Goal: Feedback & Contribution: Contribute content

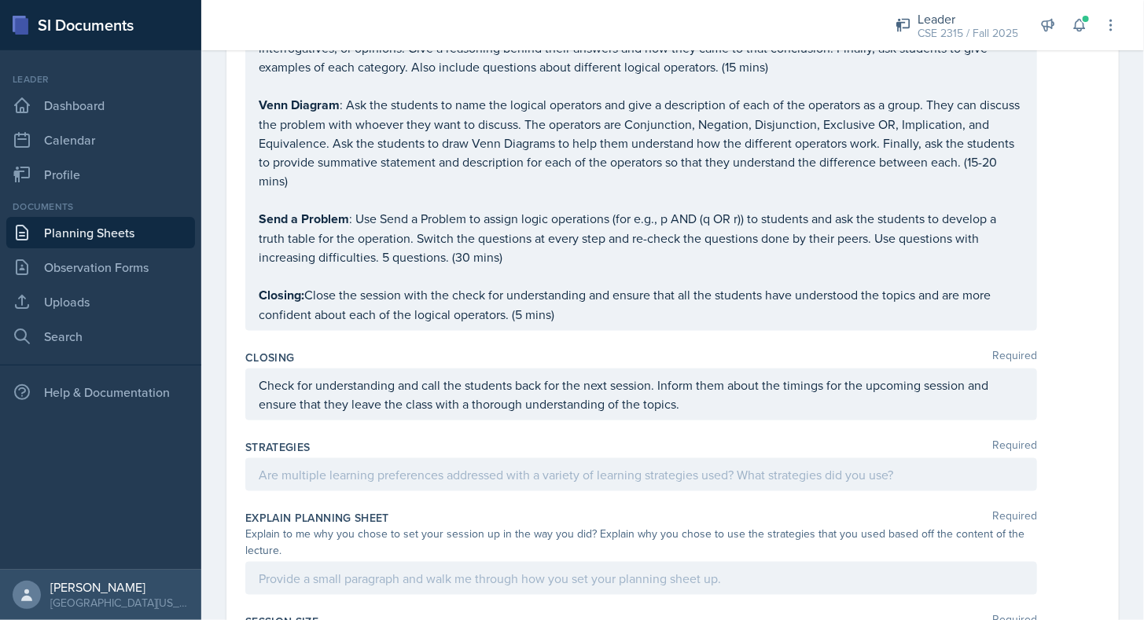
scroll to position [775, 0]
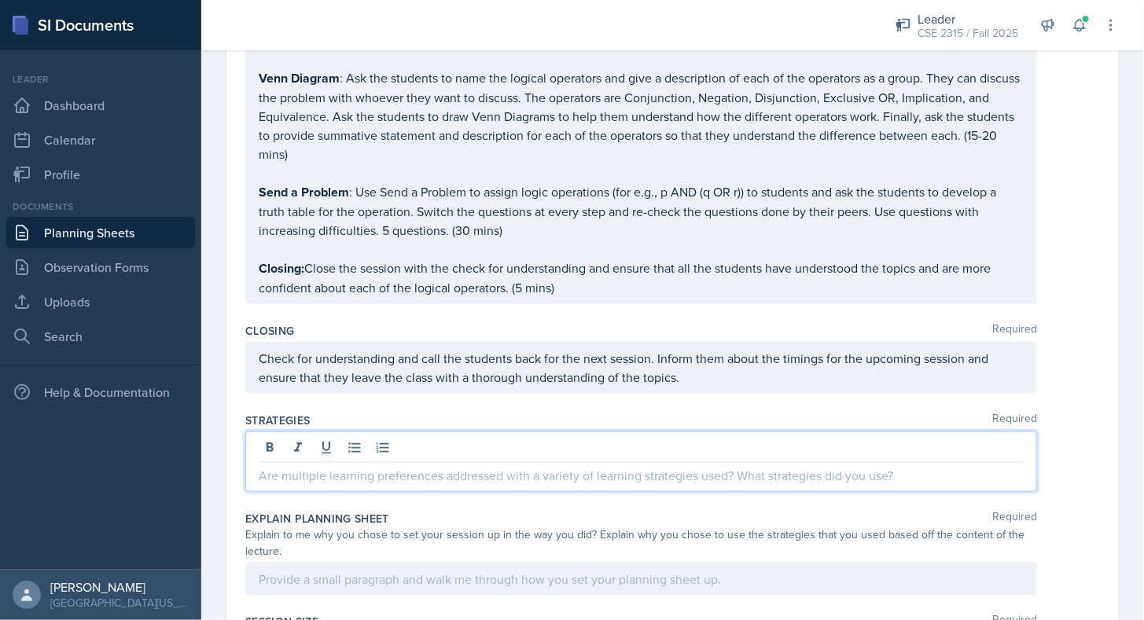
click at [397, 466] on p at bounding box center [641, 475] width 765 height 19
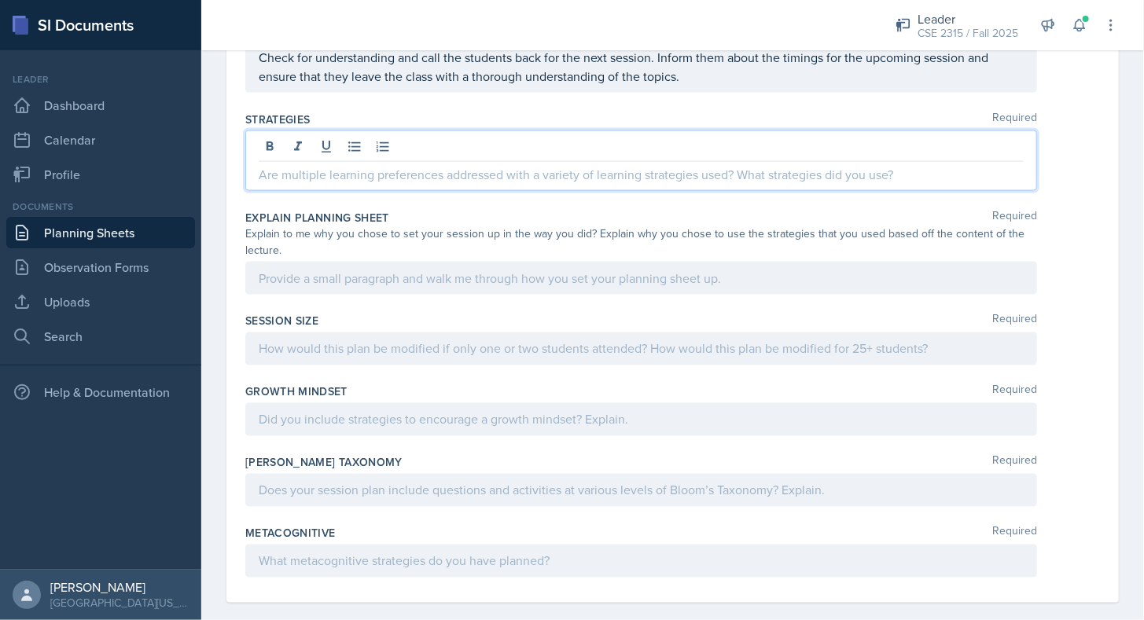
scroll to position [841, 0]
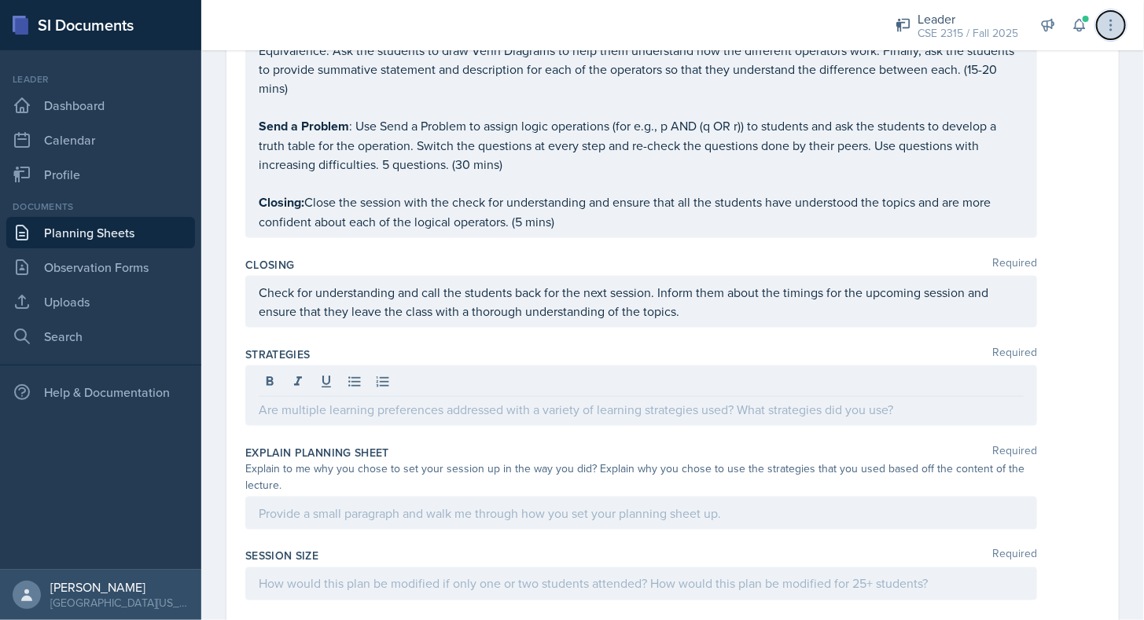
click at [1110, 28] on icon at bounding box center [1111, 25] width 16 height 16
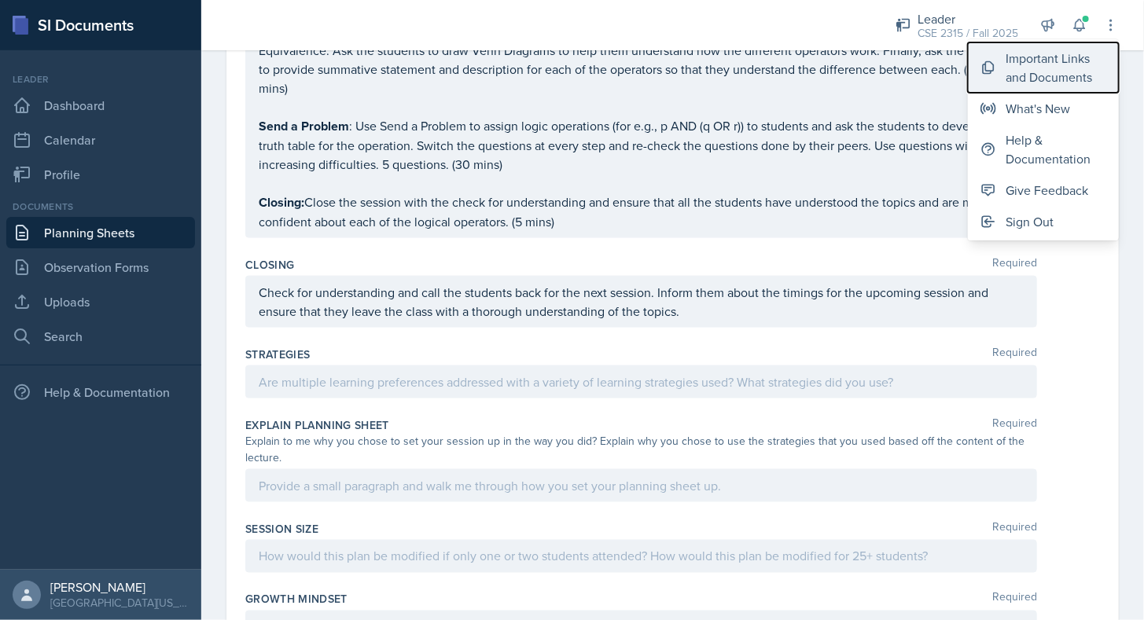
click at [1044, 72] on div "Important Links and Documents" at bounding box center [1056, 68] width 101 height 38
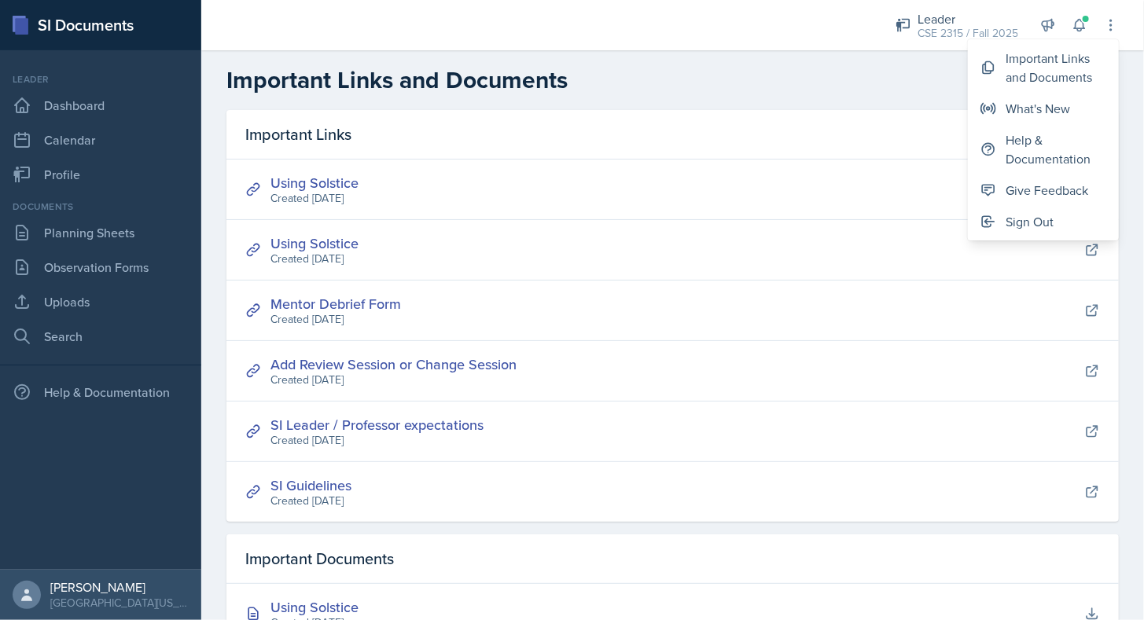
click at [743, 69] on h2 "Important Links and Documents" at bounding box center [672, 80] width 893 height 28
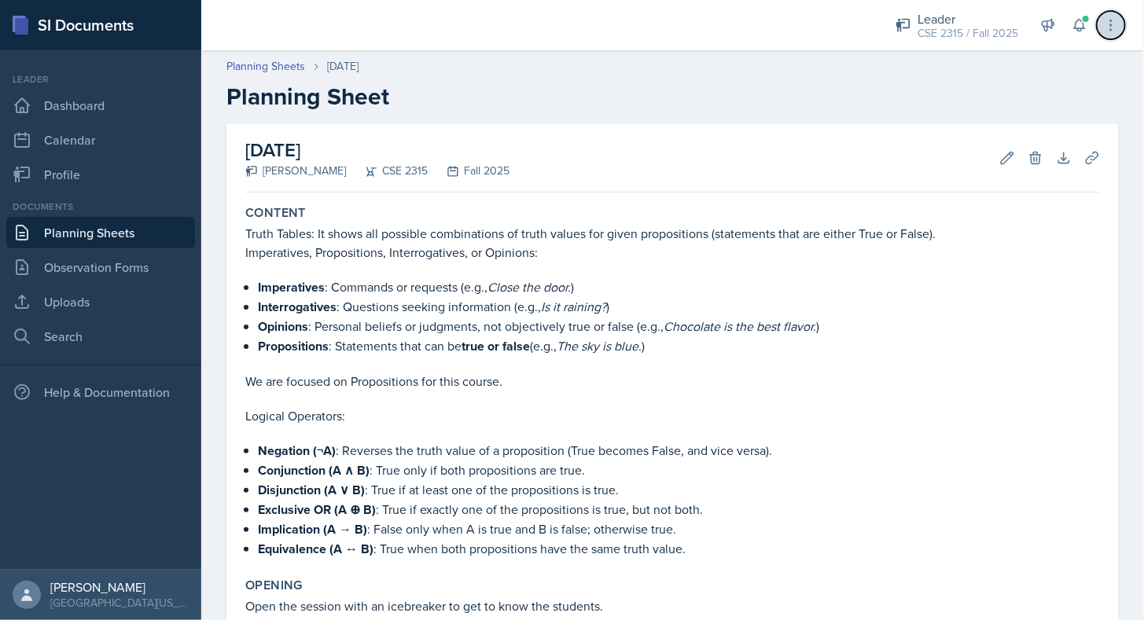
click at [1117, 34] on button at bounding box center [1111, 25] width 28 height 28
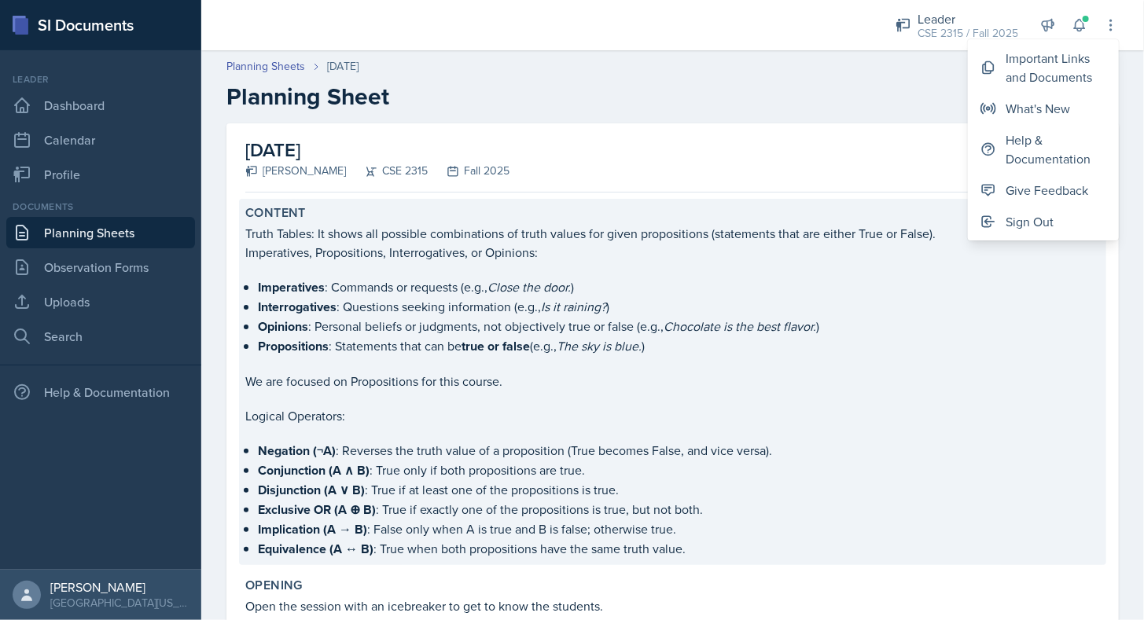
click at [600, 201] on div "Content Truth Tables: It shows all possible combinations of truth values for gi…" at bounding box center [672, 382] width 867 height 366
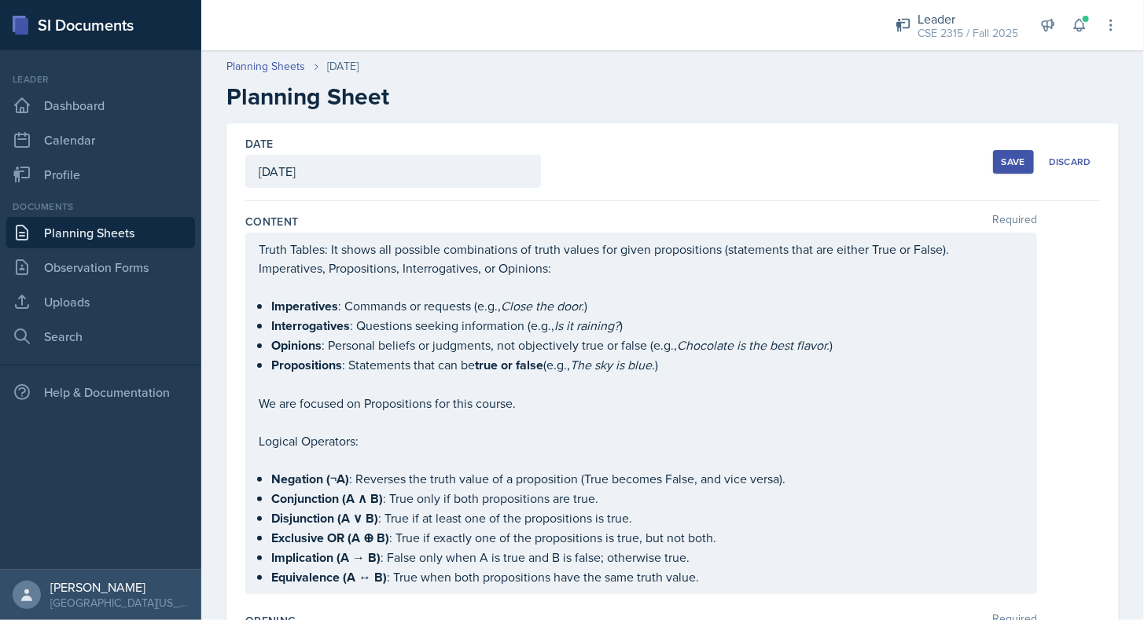
click at [692, 197] on div "Date [DATE] [DATE] 27 28 29 30 31 1 2 3 4 5 6 7 8 9 10 11 12 13 14 15 16 17 18 …" at bounding box center [672, 162] width 855 height 78
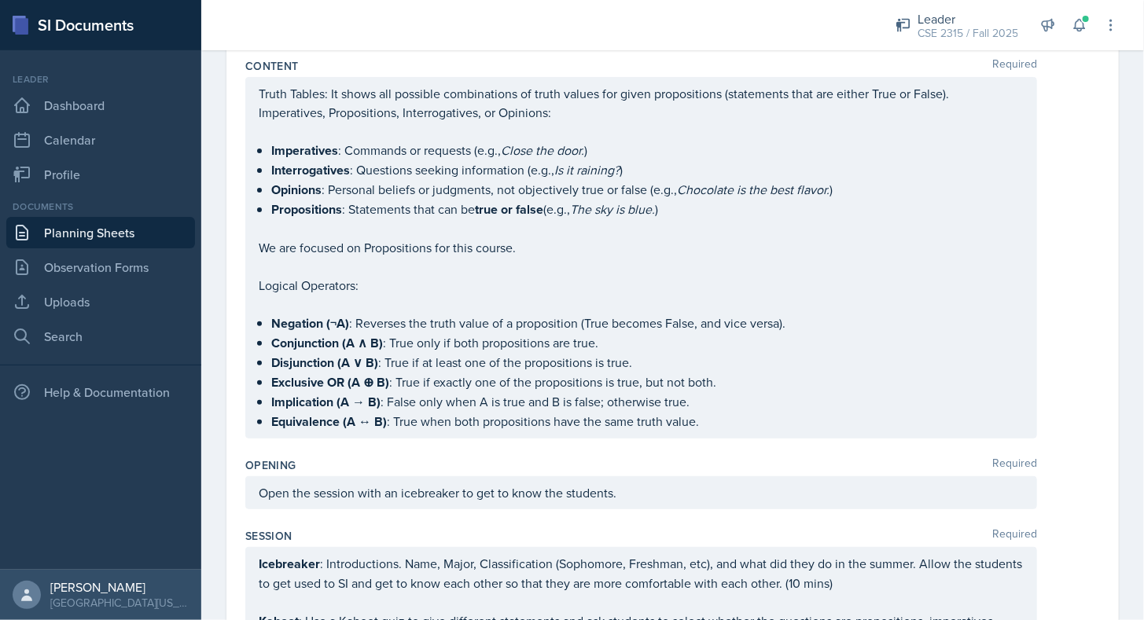
scroll to position [176, 0]
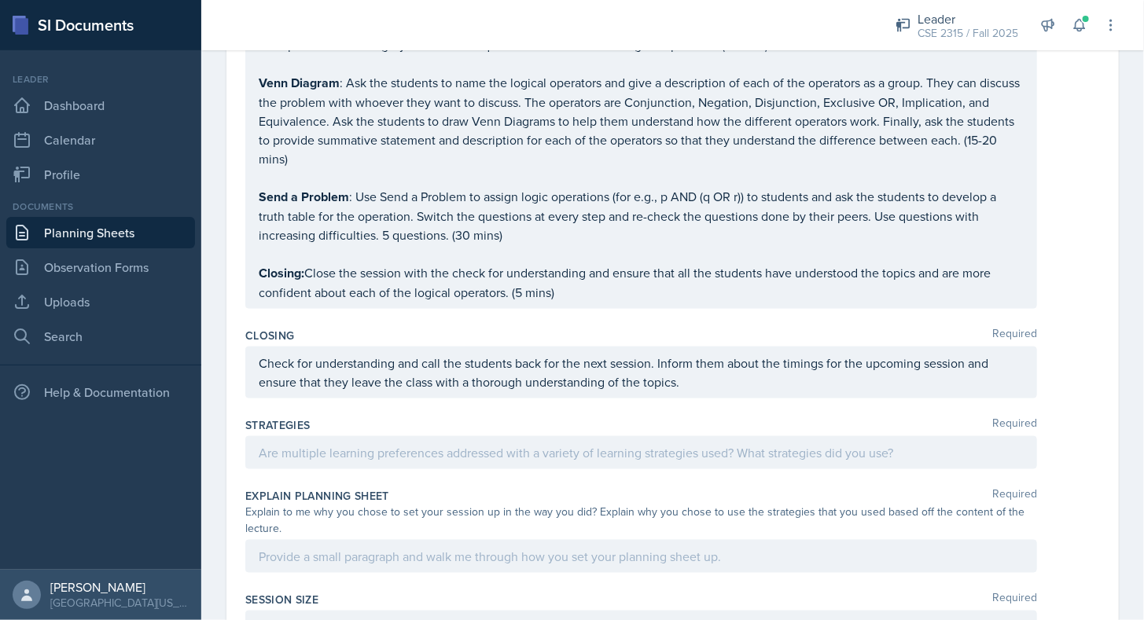
click at [445, 444] on p at bounding box center [641, 453] width 765 height 19
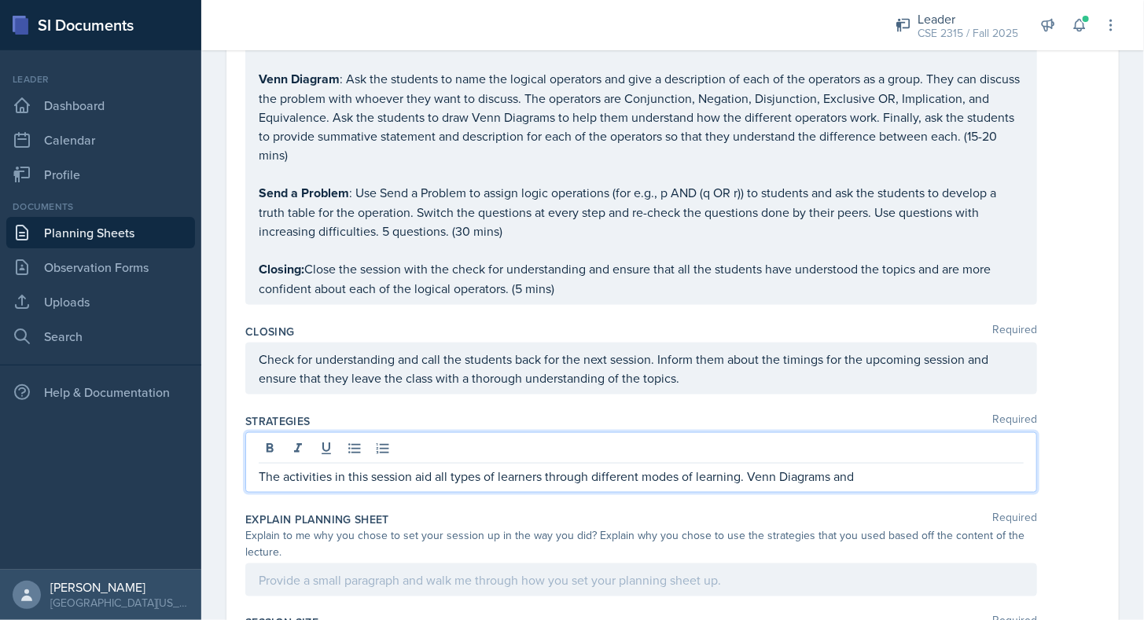
scroll to position [807, 0]
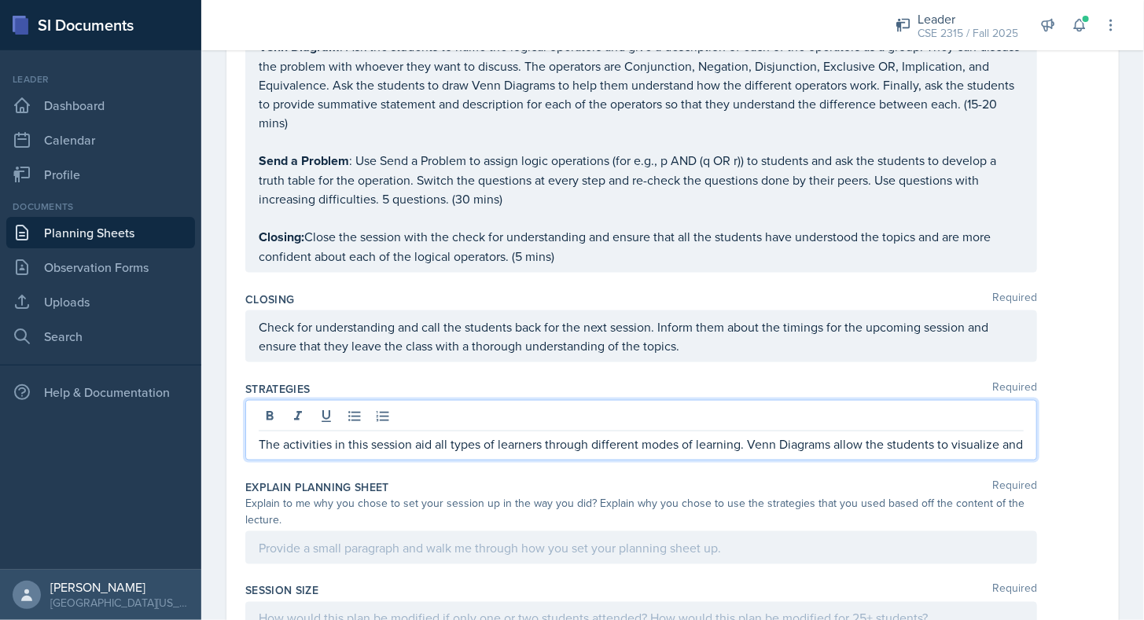
click at [445, 437] on p "The activities in this session aid all types of learners through different mode…" at bounding box center [641, 444] width 765 height 19
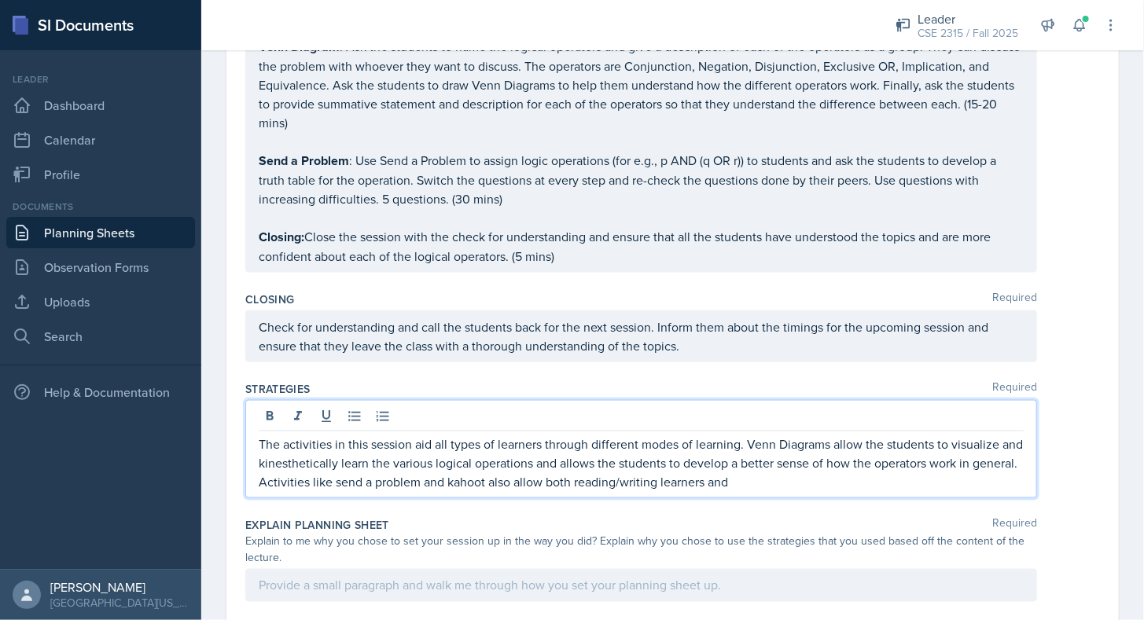
click at [609, 469] on p "The activities in this session aid all types of learners through different mode…" at bounding box center [641, 463] width 765 height 57
click at [768, 469] on p "The activities in this session aid all types of learners through different mode…" at bounding box center [641, 463] width 765 height 57
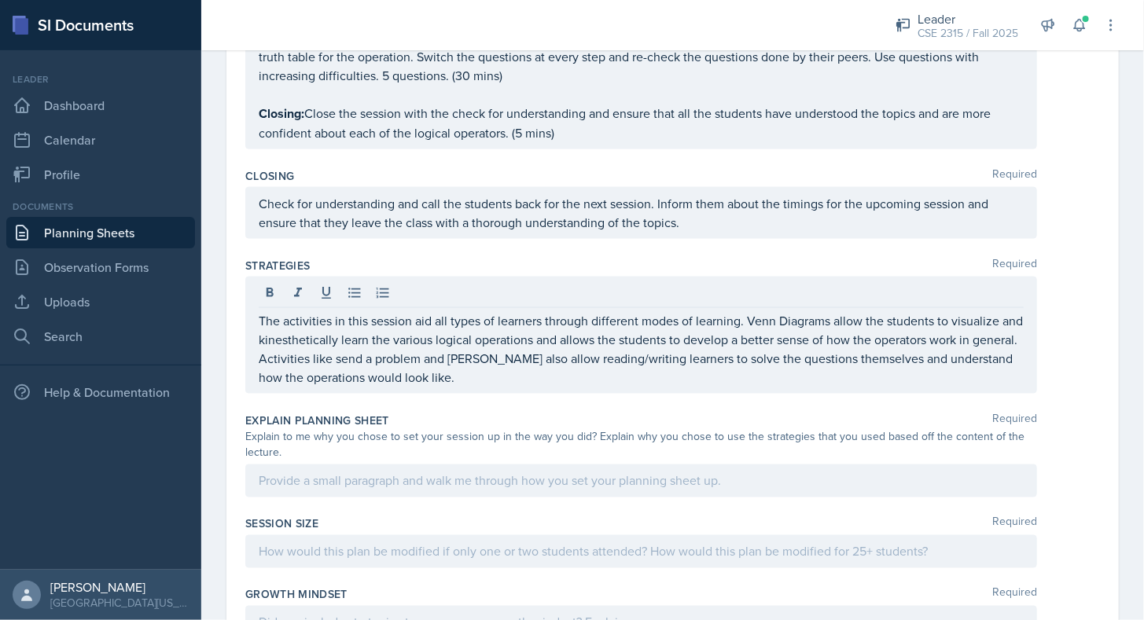
click at [610, 476] on div at bounding box center [641, 481] width 792 height 33
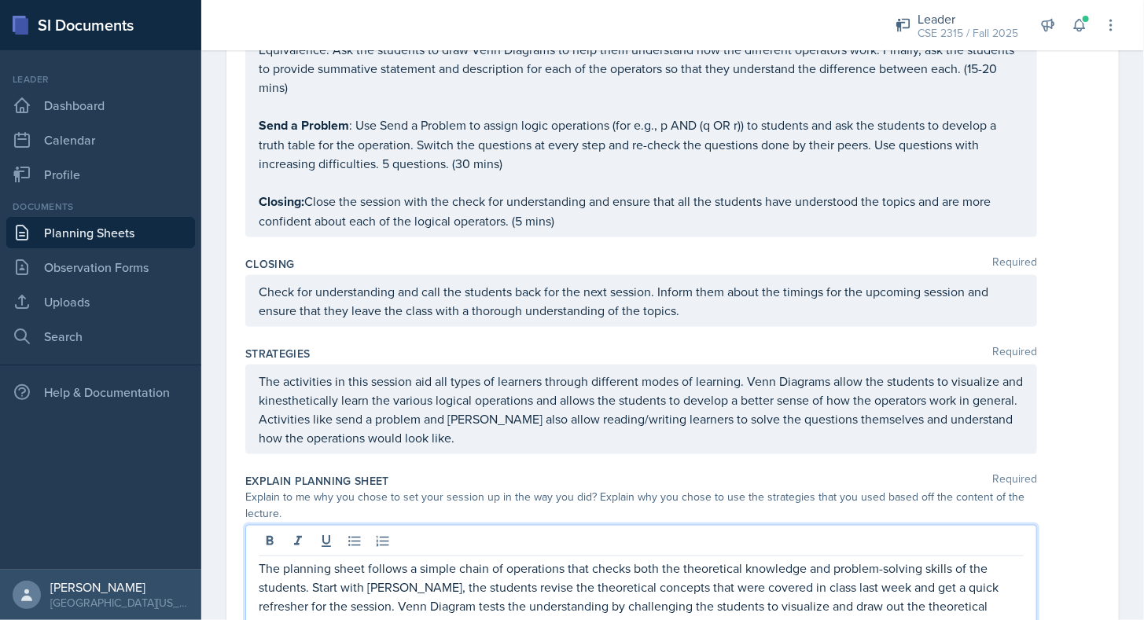
scroll to position [862, 0]
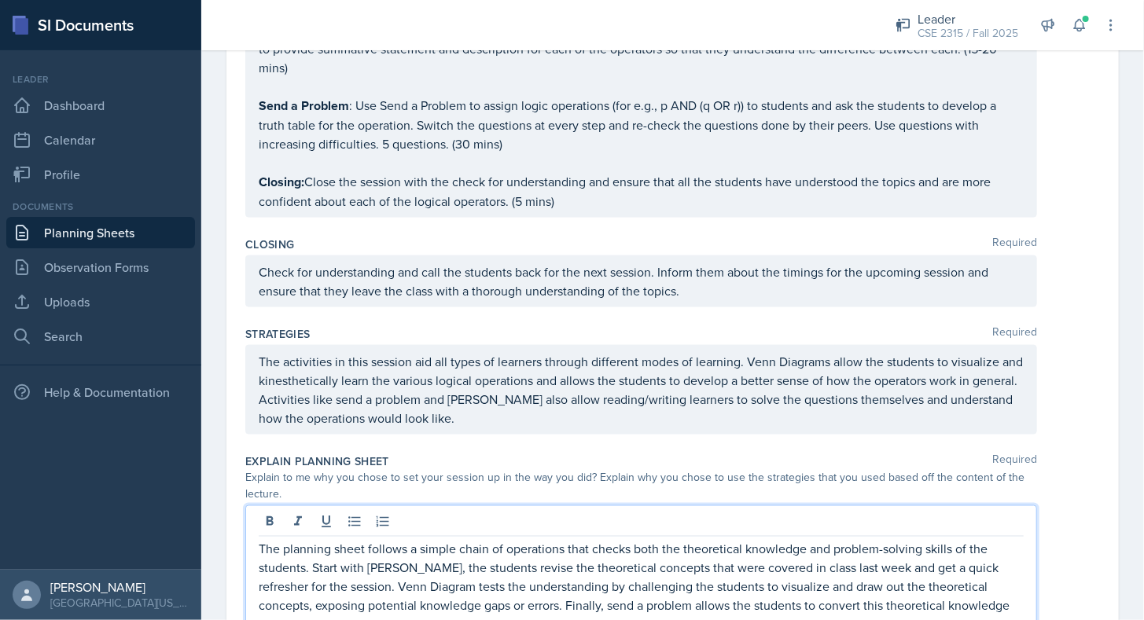
click at [592, 610] on p "The planning sheet follows a simple chain of operations that checks both the th…" at bounding box center [641, 587] width 765 height 94
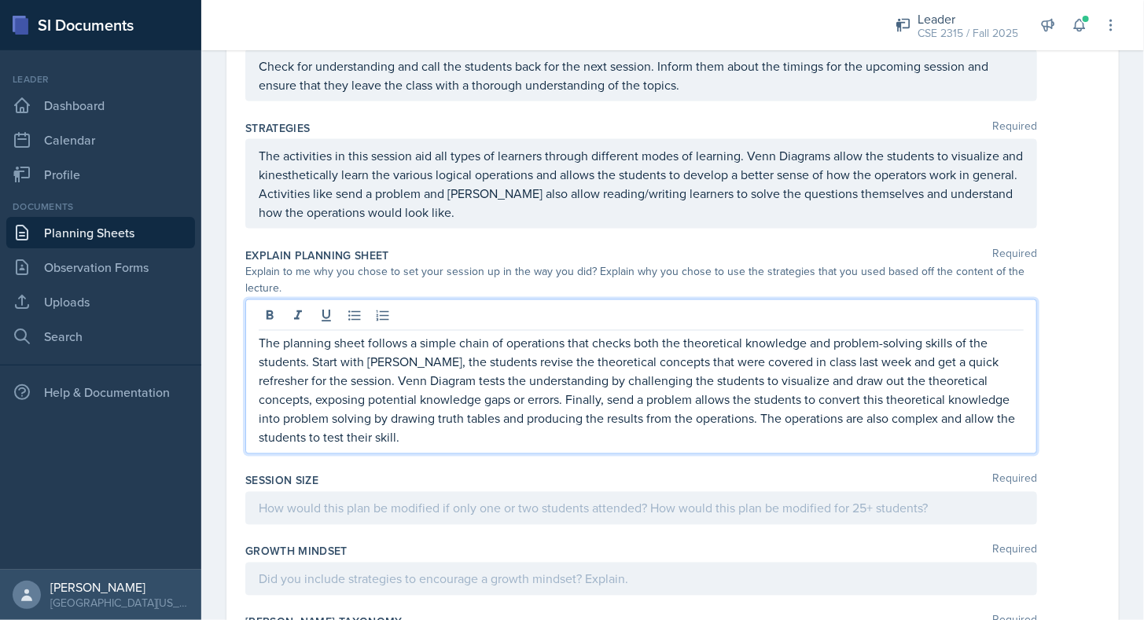
scroll to position [1069, 0]
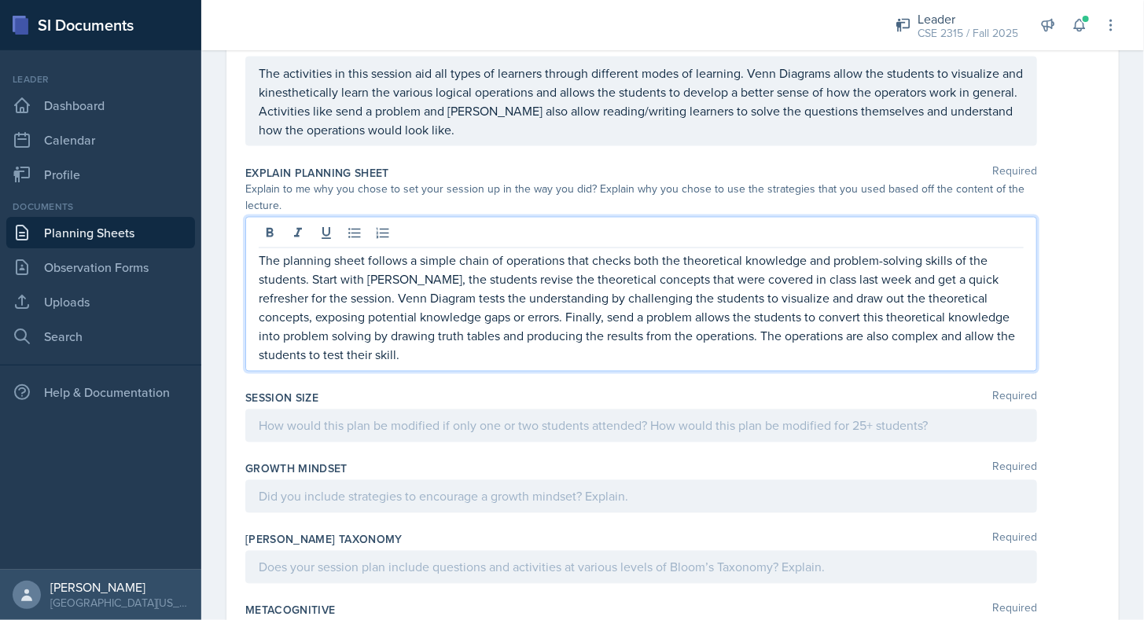
click at [420, 417] on p at bounding box center [641, 426] width 765 height 19
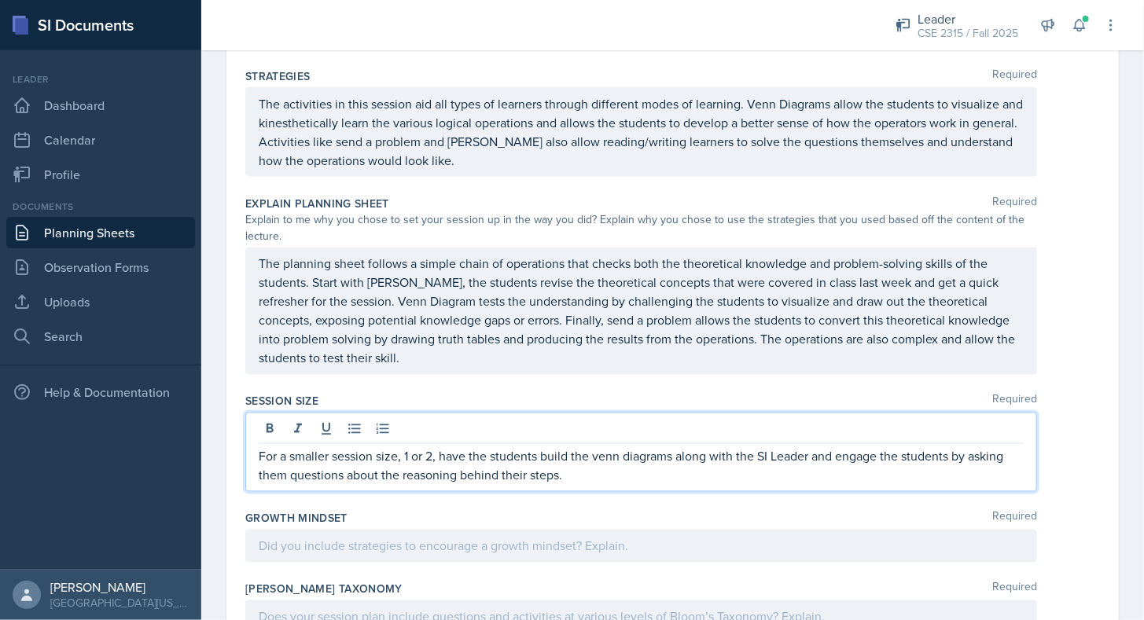
scroll to position [1121, 0]
click at [596, 465] on p "For a smaller session size, 1 or 2, have the students build the Venn diagrams a…" at bounding box center [641, 466] width 765 height 38
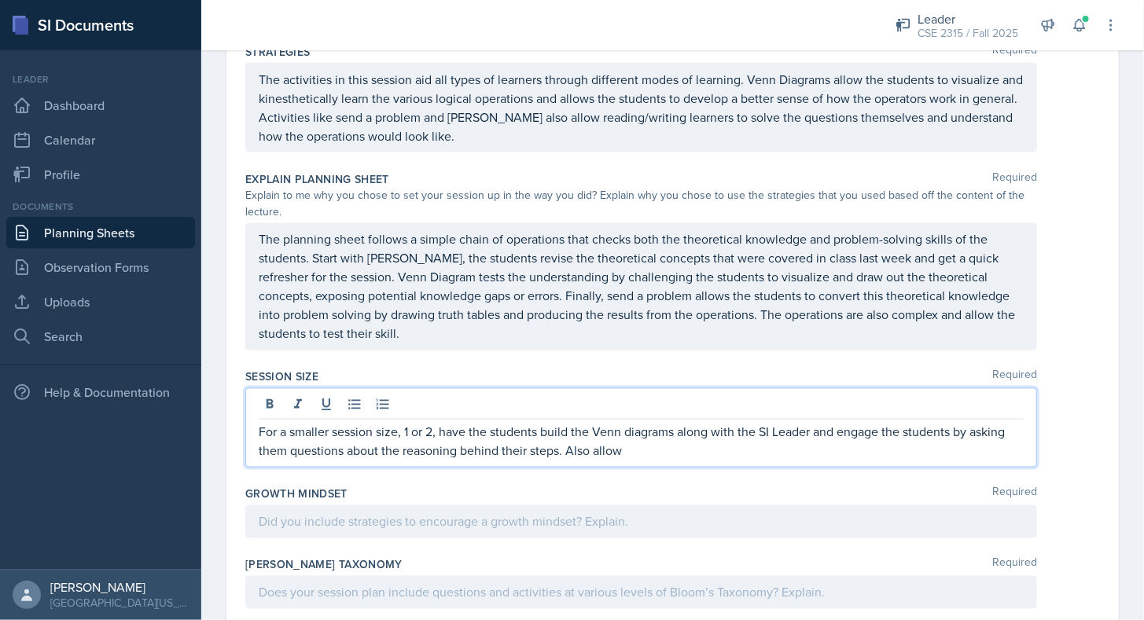
scroll to position [1165, 0]
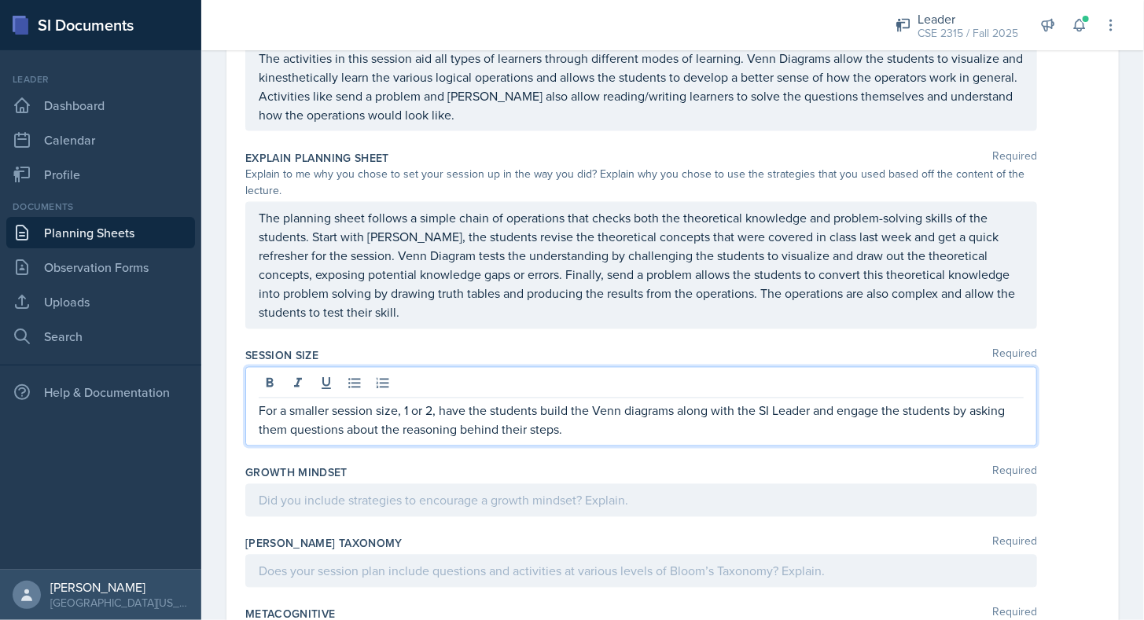
click at [517, 499] on div "Growth Mindset Required" at bounding box center [672, 494] width 855 height 71
click at [598, 402] on p "For a smaller session size, 1 or 2, have the students build the Venn diagrams a…" at bounding box center [641, 421] width 765 height 38
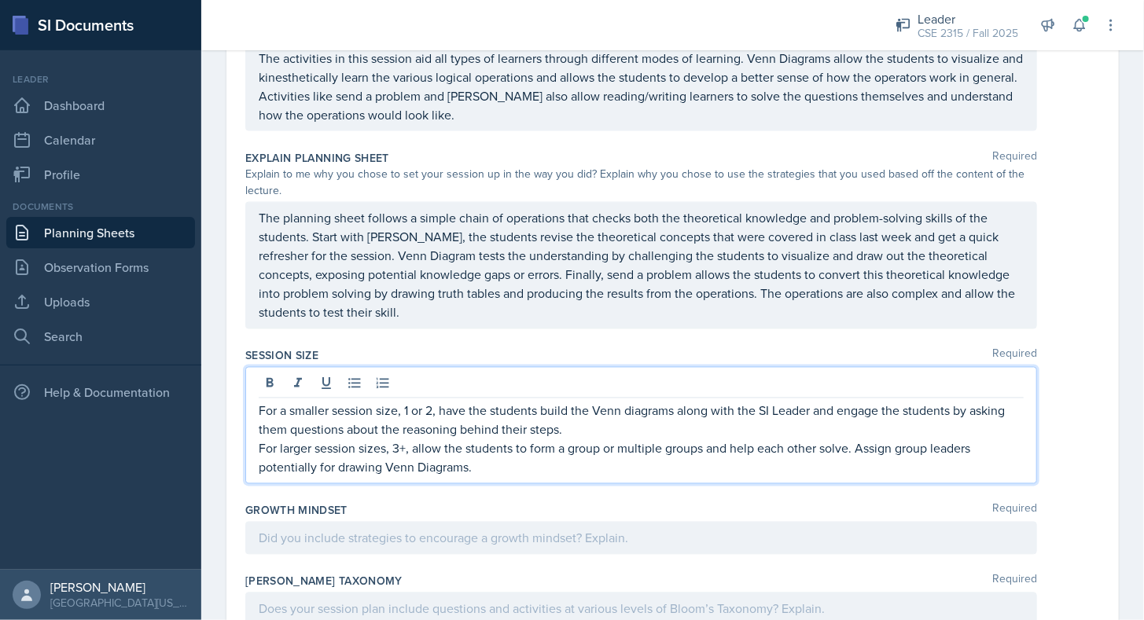
scroll to position [1284, 0]
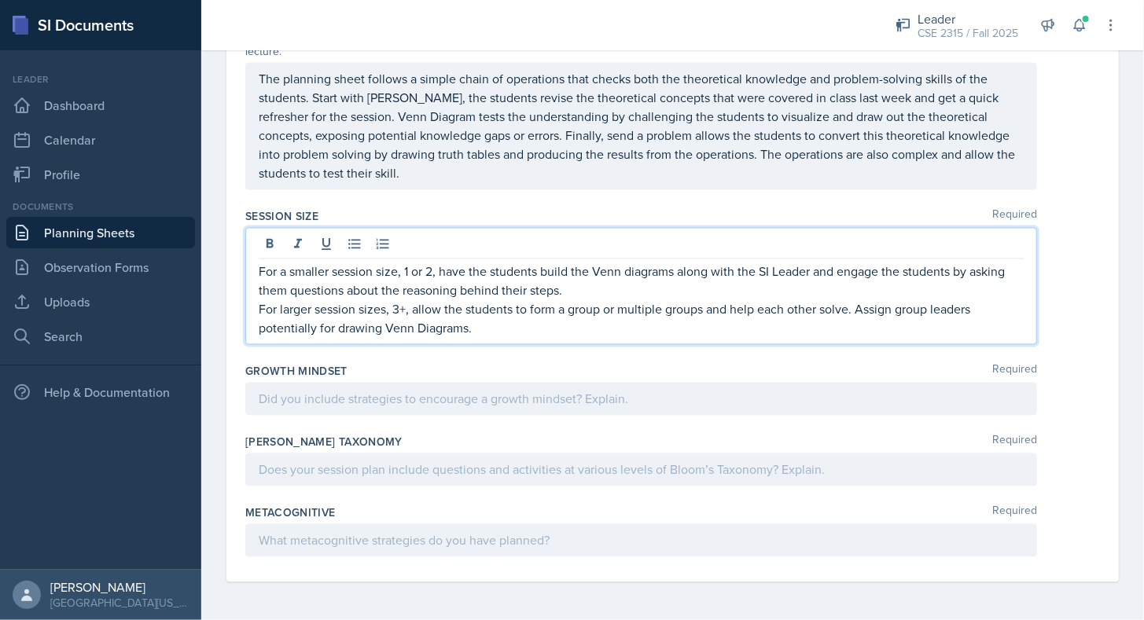
click at [477, 397] on p at bounding box center [641, 399] width 765 height 19
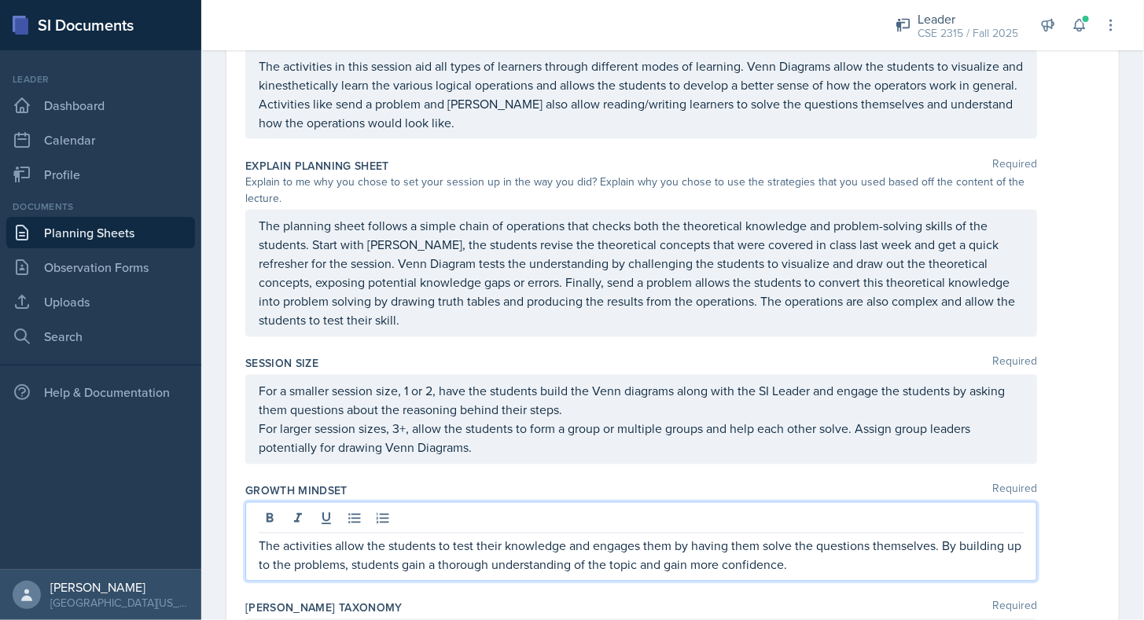
scroll to position [1303, 0]
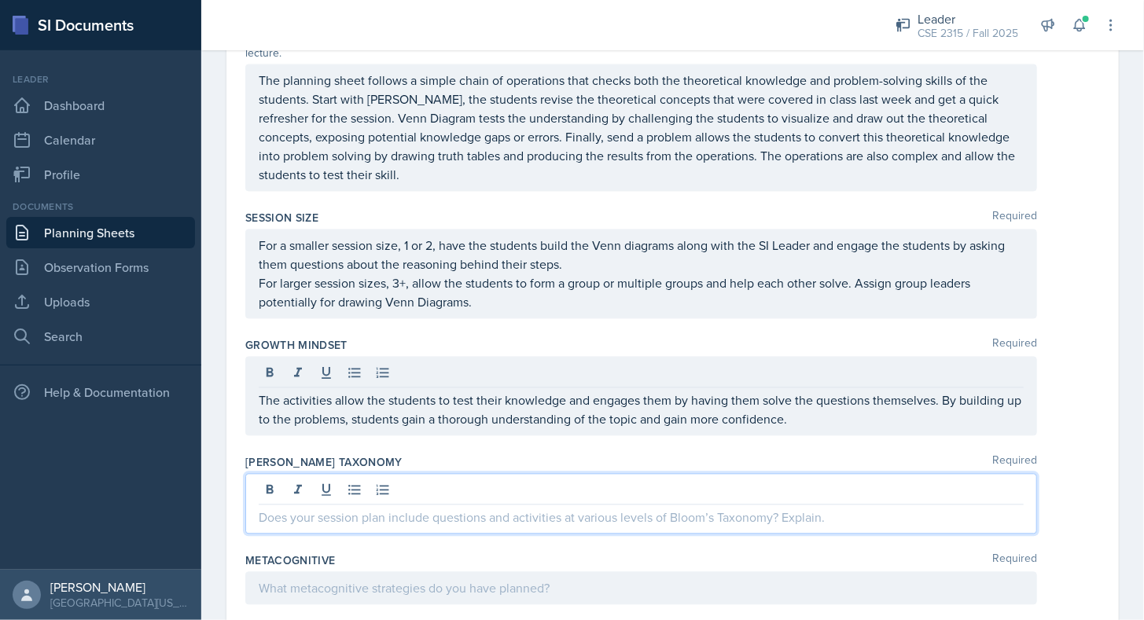
click at [529, 509] on p at bounding box center [641, 518] width 765 height 19
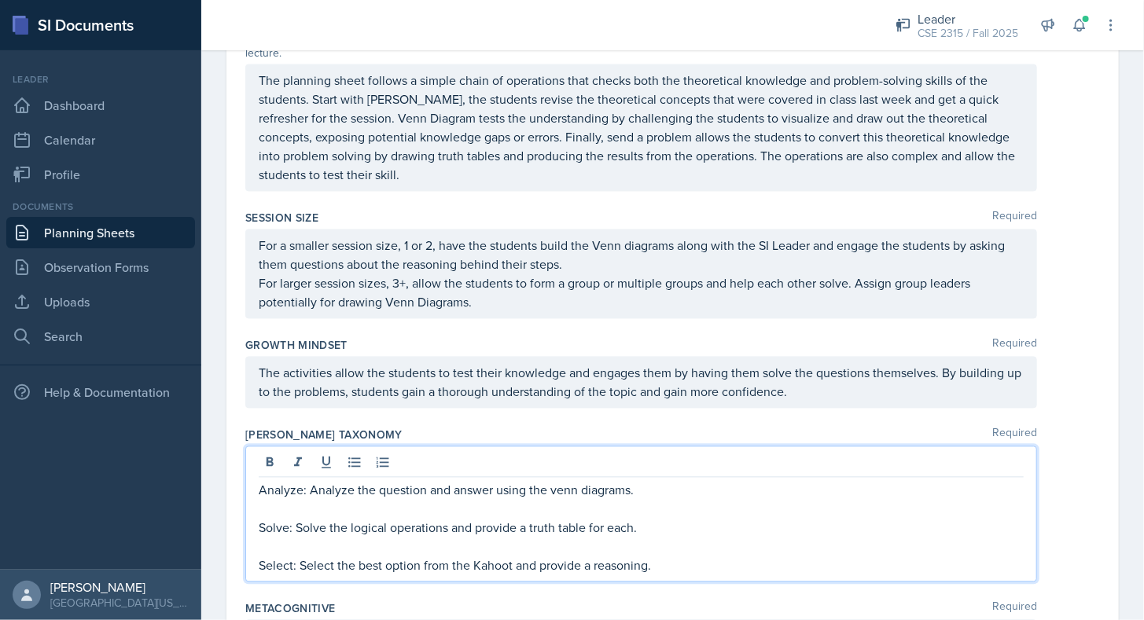
scroll to position [1379, 0]
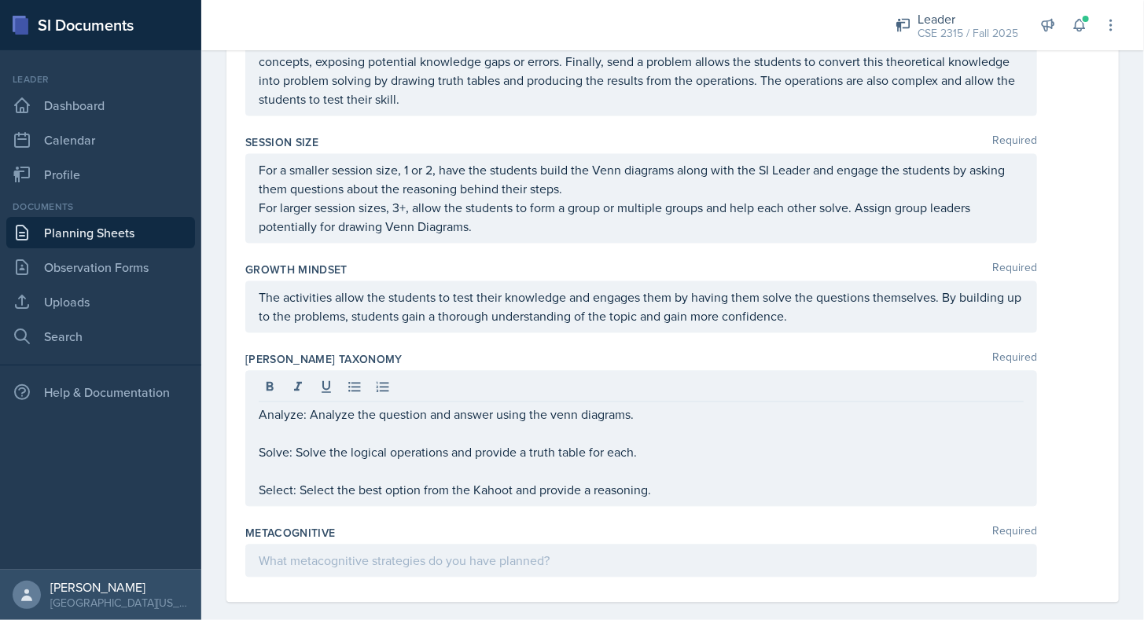
click at [325, 545] on div at bounding box center [641, 561] width 792 height 33
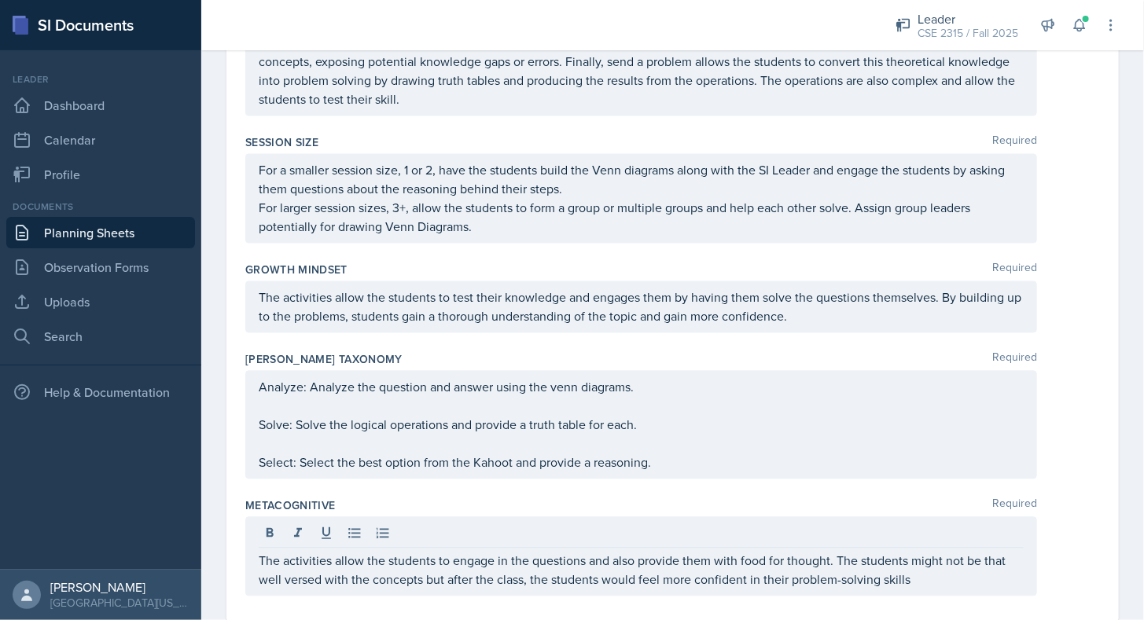
click at [928, 570] on div "The activities allow the students to engage in the questions and also provide t…" at bounding box center [641, 556] width 792 height 79
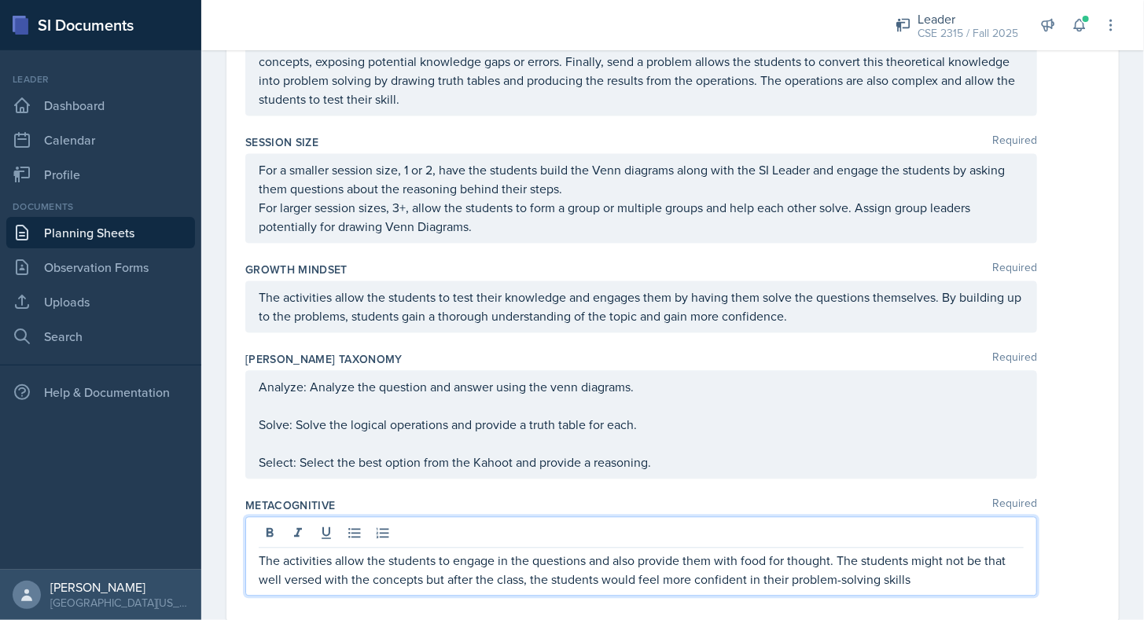
click at [935, 568] on p "The activities allow the students to engage in the questions and also provide t…" at bounding box center [641, 571] width 765 height 38
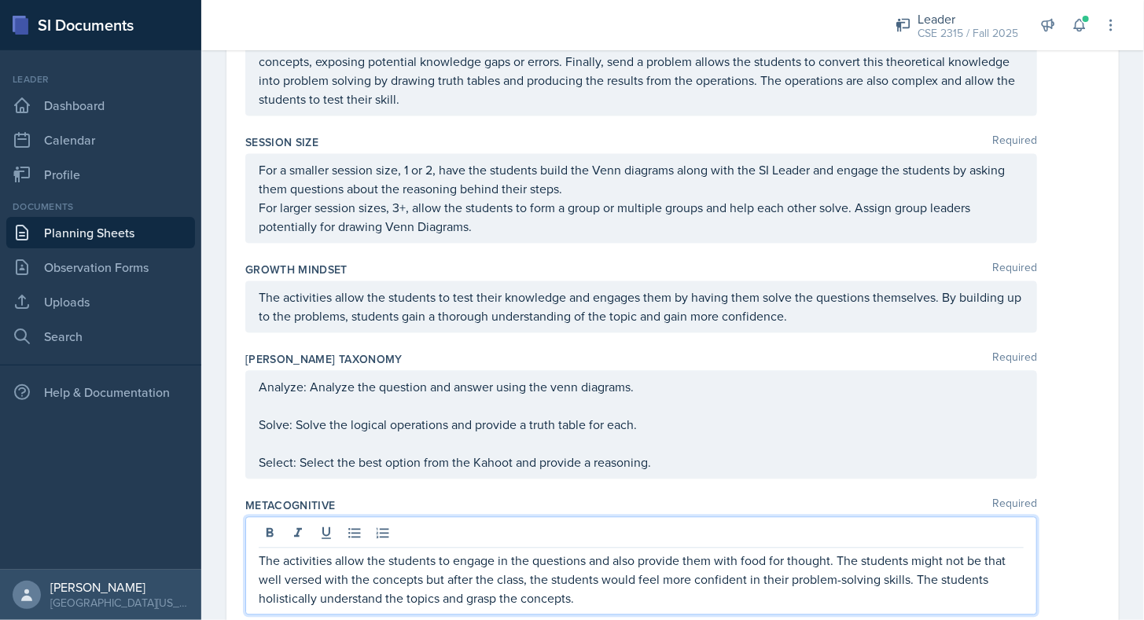
click at [800, 492] on div "Metacognitive Required The activities allow the students to engage in the quest…" at bounding box center [672, 560] width 855 height 136
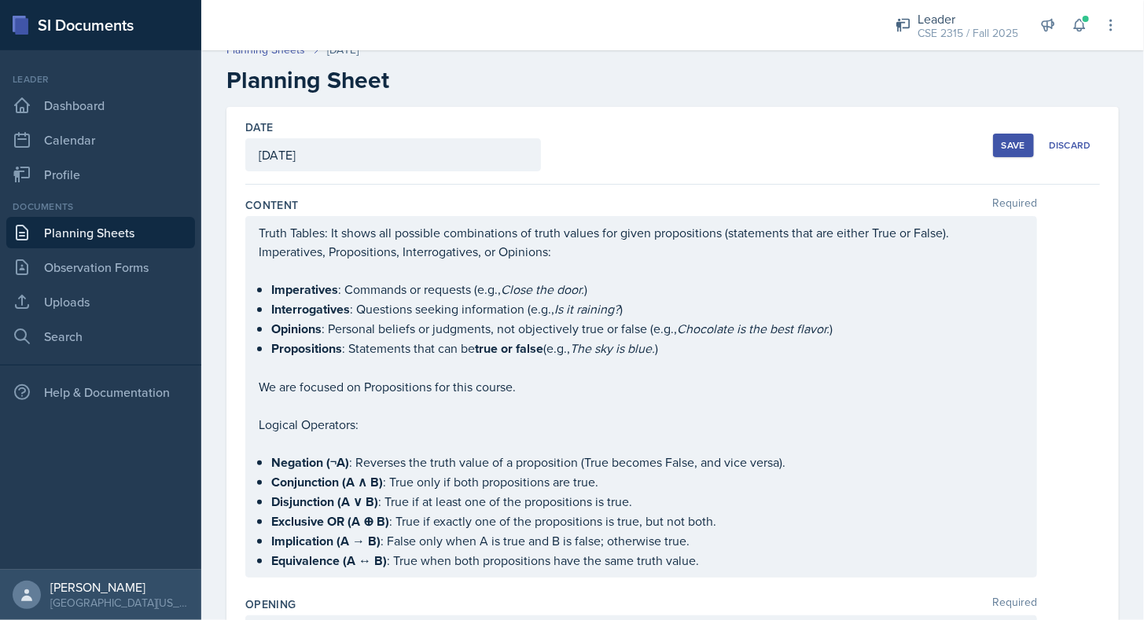
scroll to position [43, 0]
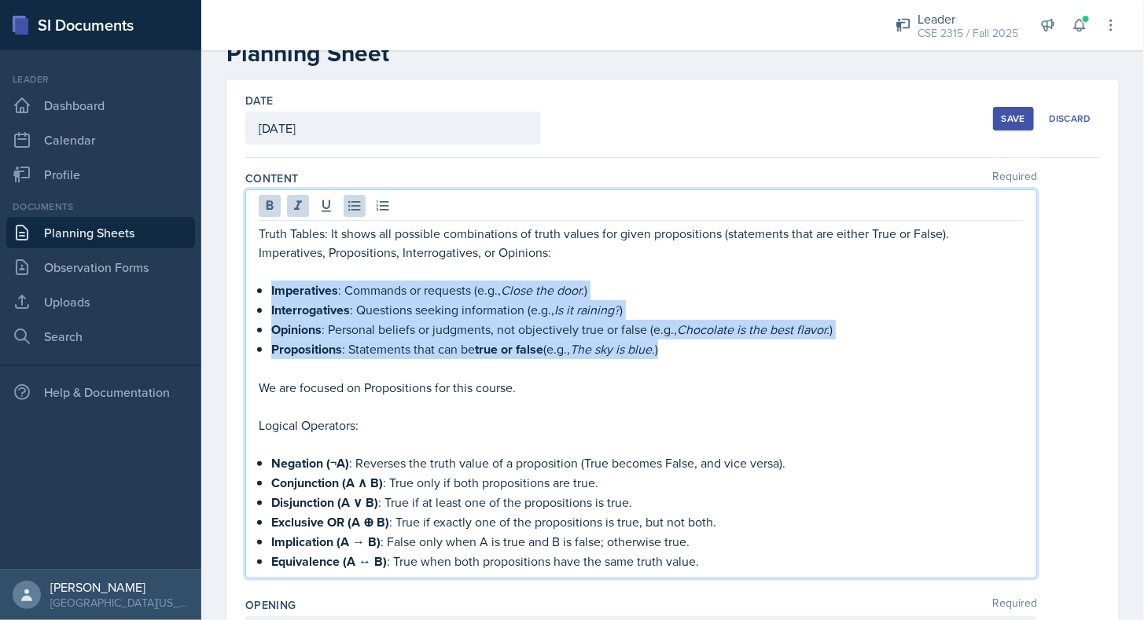
drag, startPoint x: 690, startPoint y: 348, endPoint x: 245, endPoint y: 292, distance: 448.6
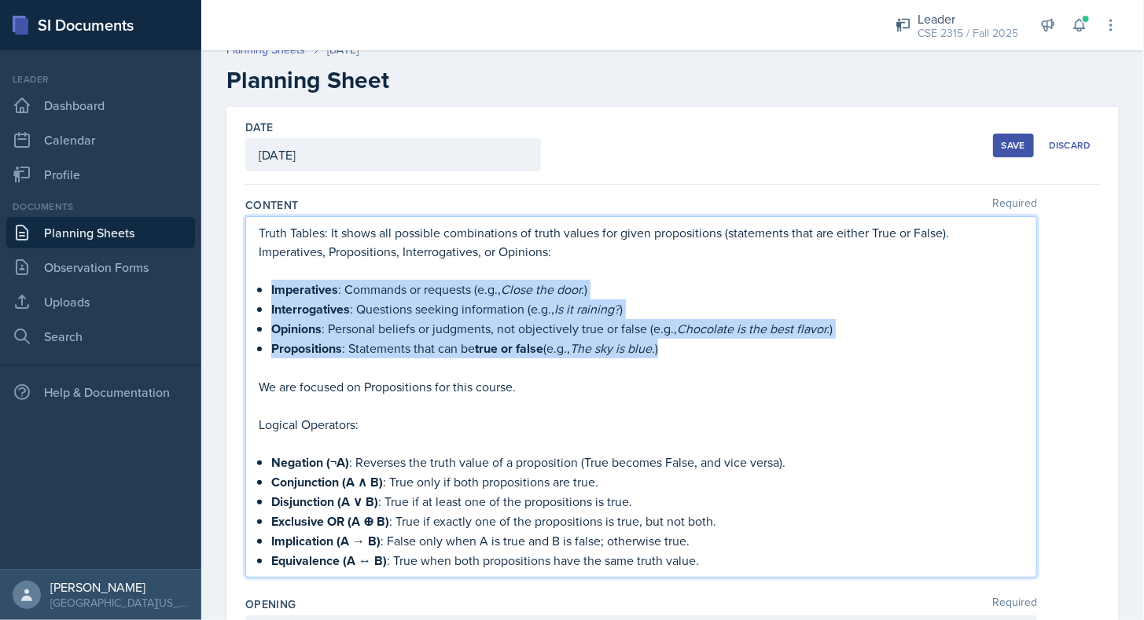
copy ul "Imperatives : Commands or requests (e.g., Close the door. ) Interrogatives : Qu…"
click at [451, 286] on p "Imperatives : Commands or requests (e.g., Close the door. )" at bounding box center [647, 290] width 753 height 20
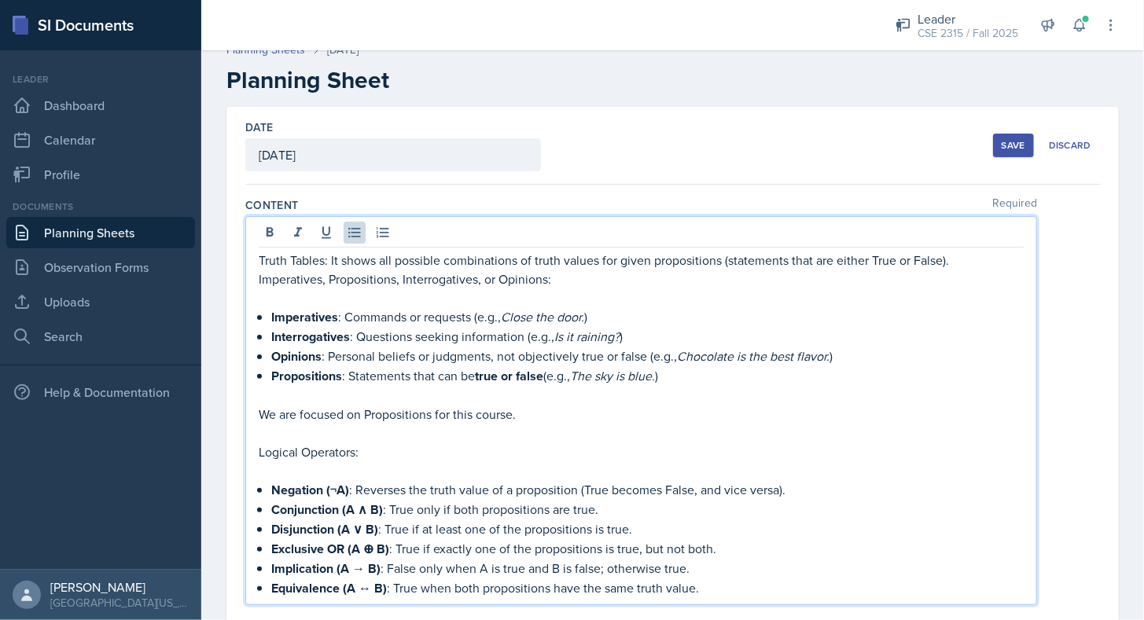
scroll to position [43, 0]
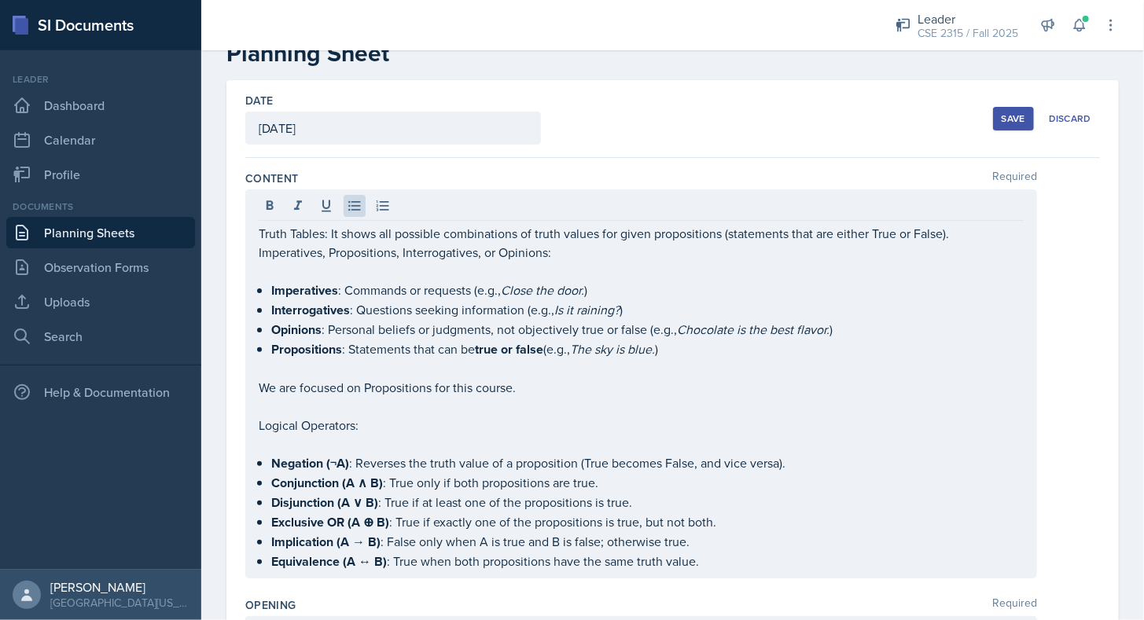
click at [481, 142] on div "[DATE]" at bounding box center [393, 128] width 296 height 33
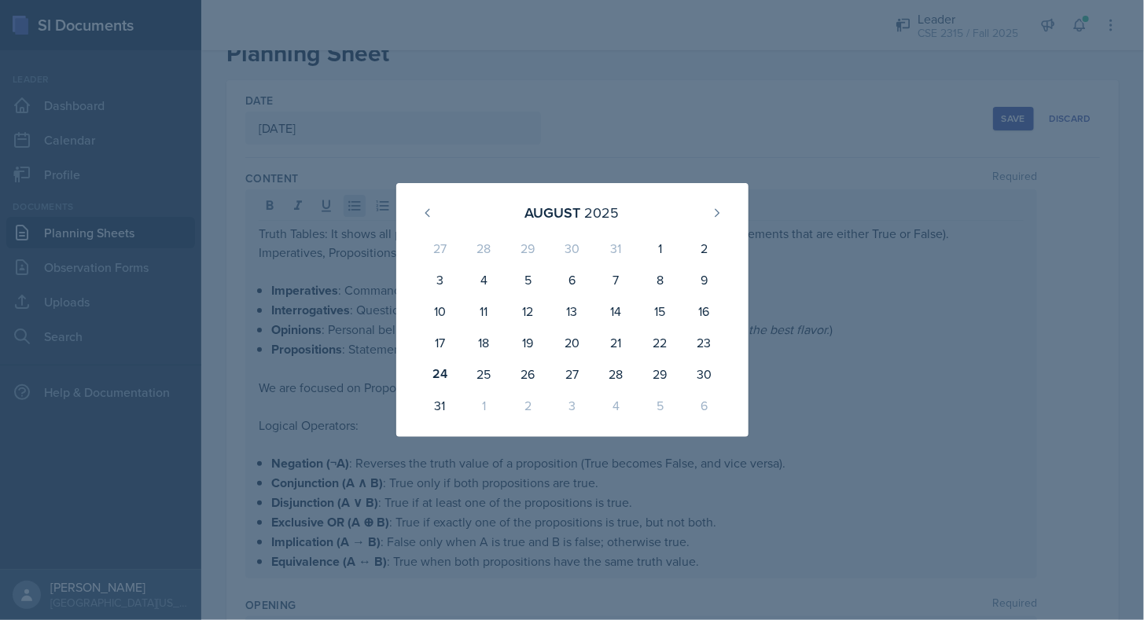
click at [639, 140] on div at bounding box center [572, 310] width 1144 height 620
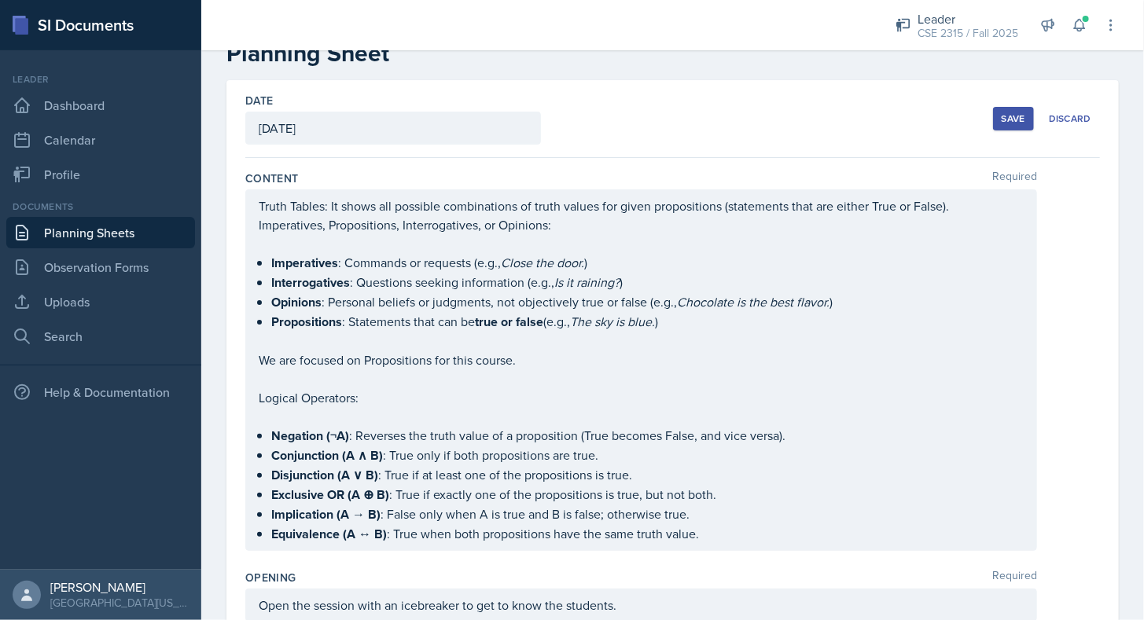
click at [543, 345] on div "Truth Tables: It shows all possible combinations of truth values for given prop…" at bounding box center [641, 371] width 765 height 348
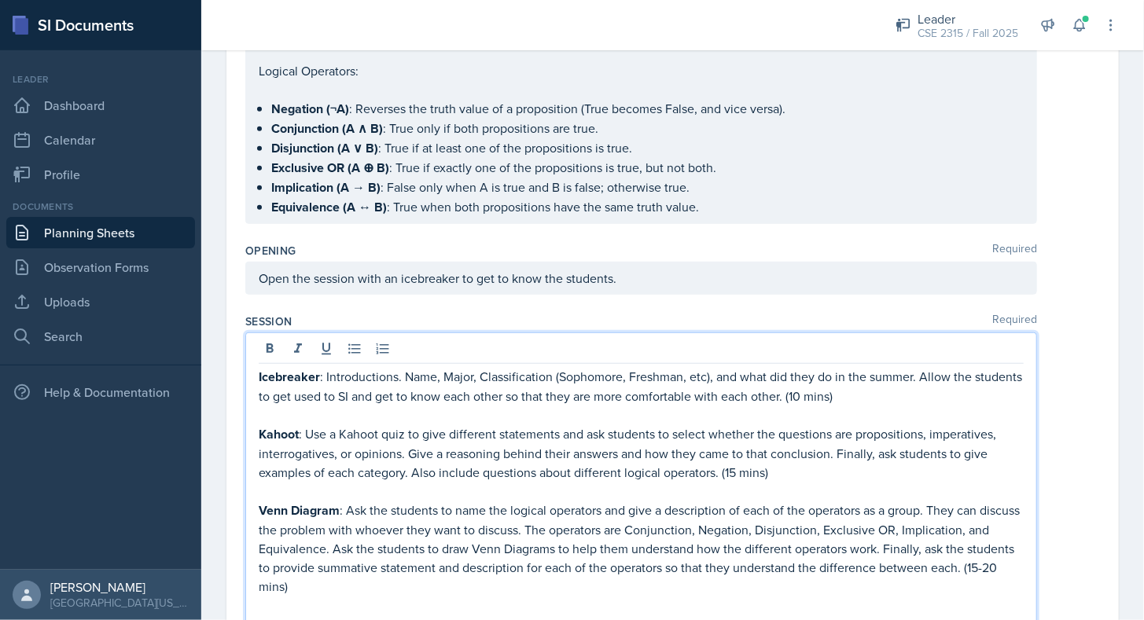
scroll to position [398, 0]
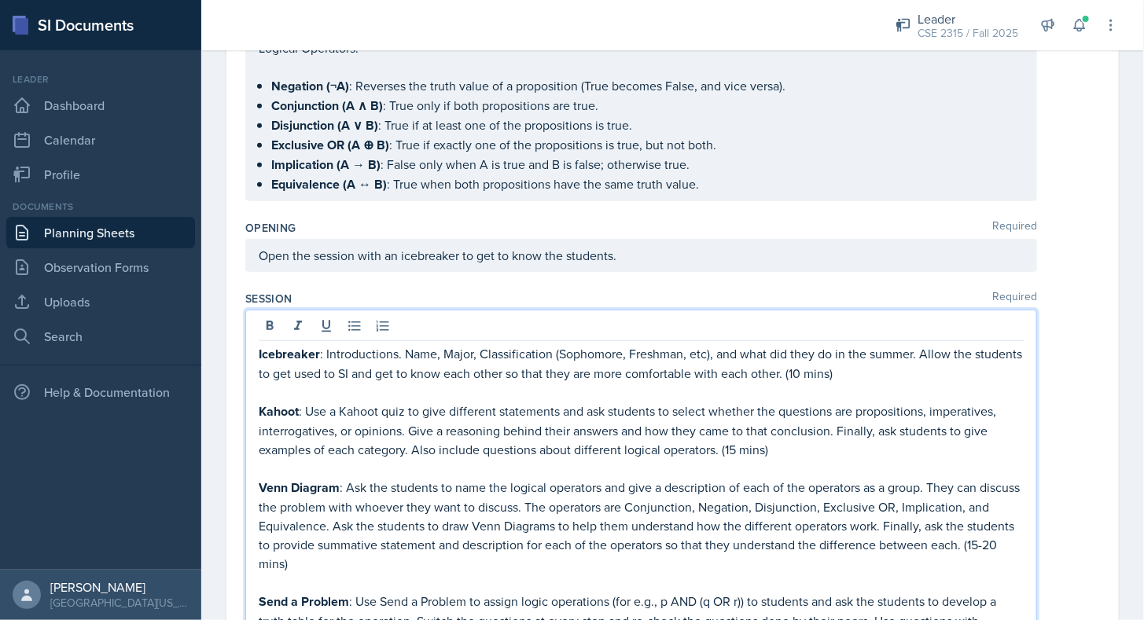
click at [351, 402] on p "Kahoot : Use a Kahoot quiz to give different statements and ask students to sel…" at bounding box center [641, 430] width 765 height 57
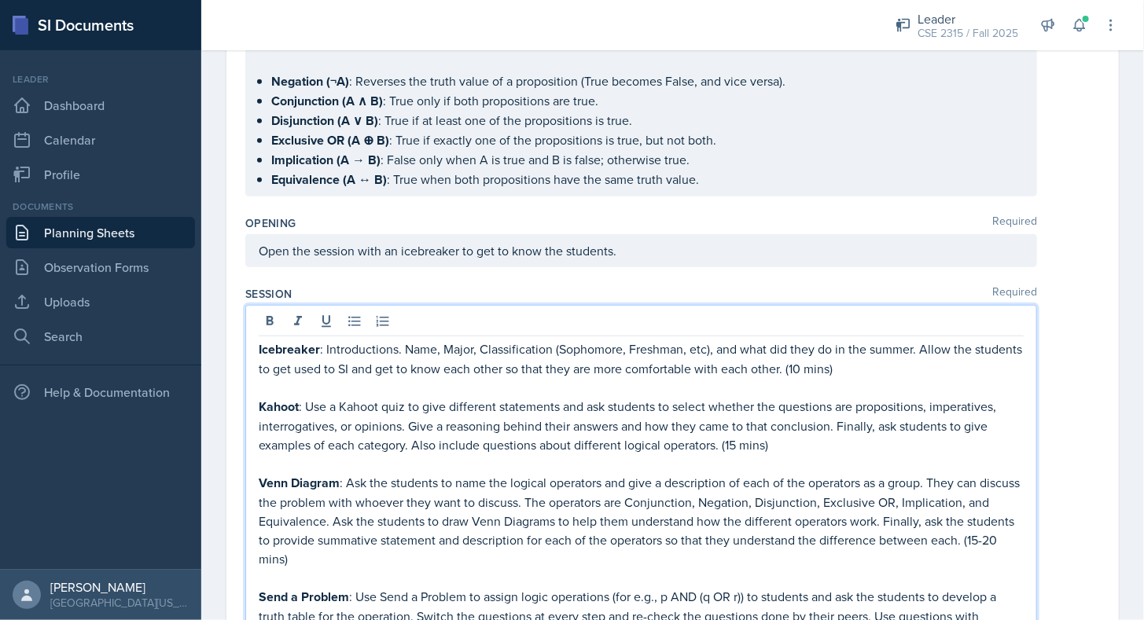
click at [305, 397] on p "Kahoot : Use a Kahoot quiz to give different statements and ask students to sel…" at bounding box center [641, 425] width 765 height 57
paste div
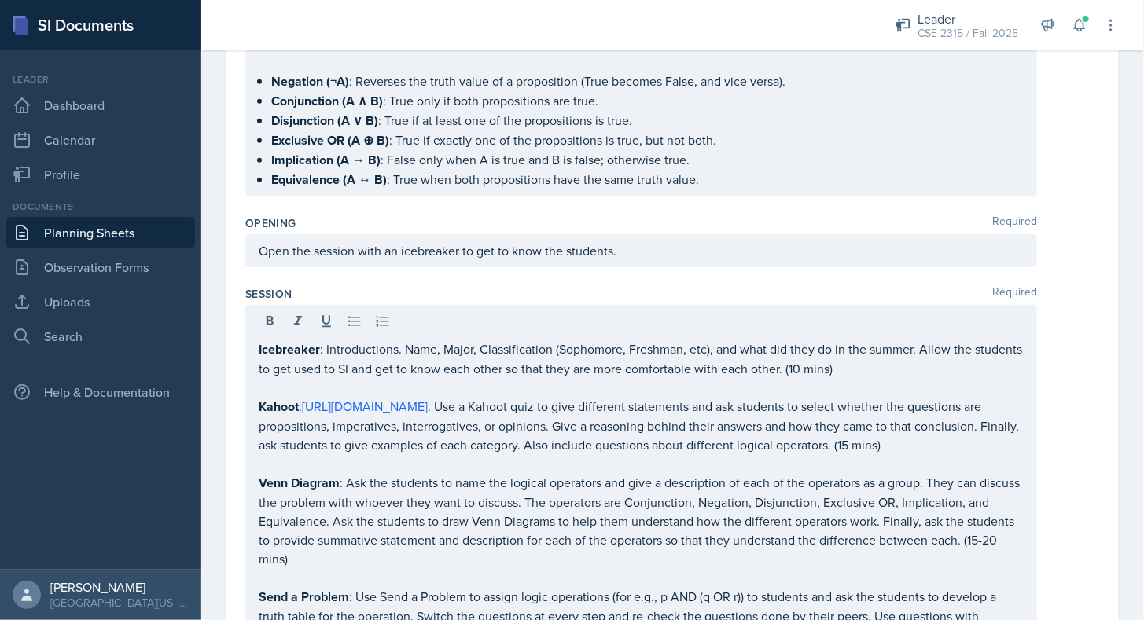
click at [626, 267] on div "Opening Required Open the session with an icebreaker to get to know the student…" at bounding box center [672, 244] width 855 height 71
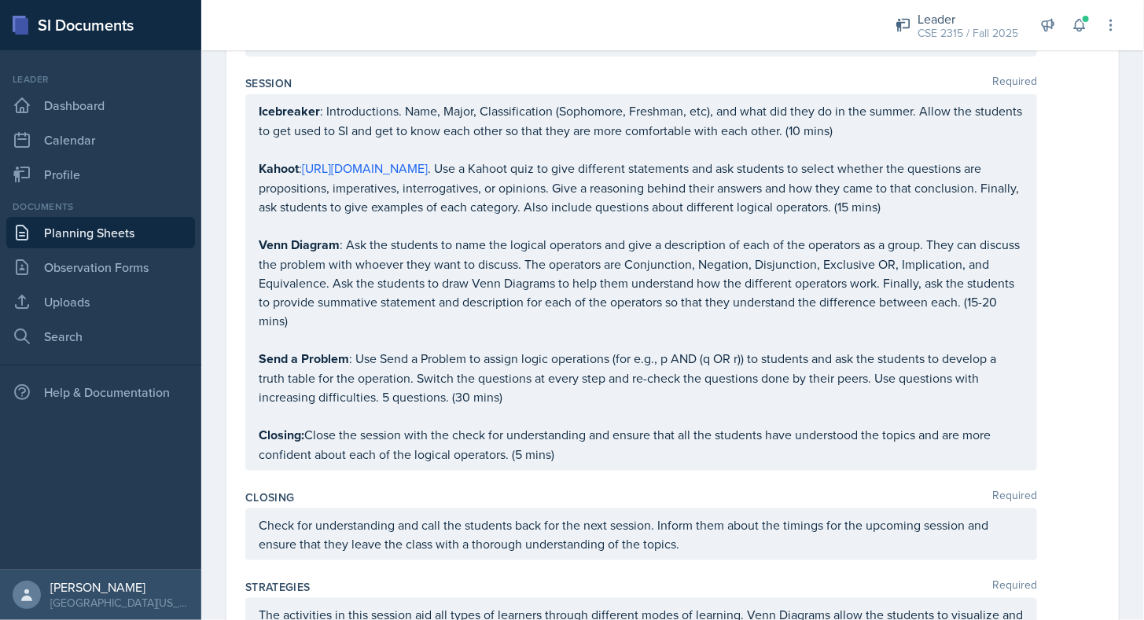
scroll to position [635, 0]
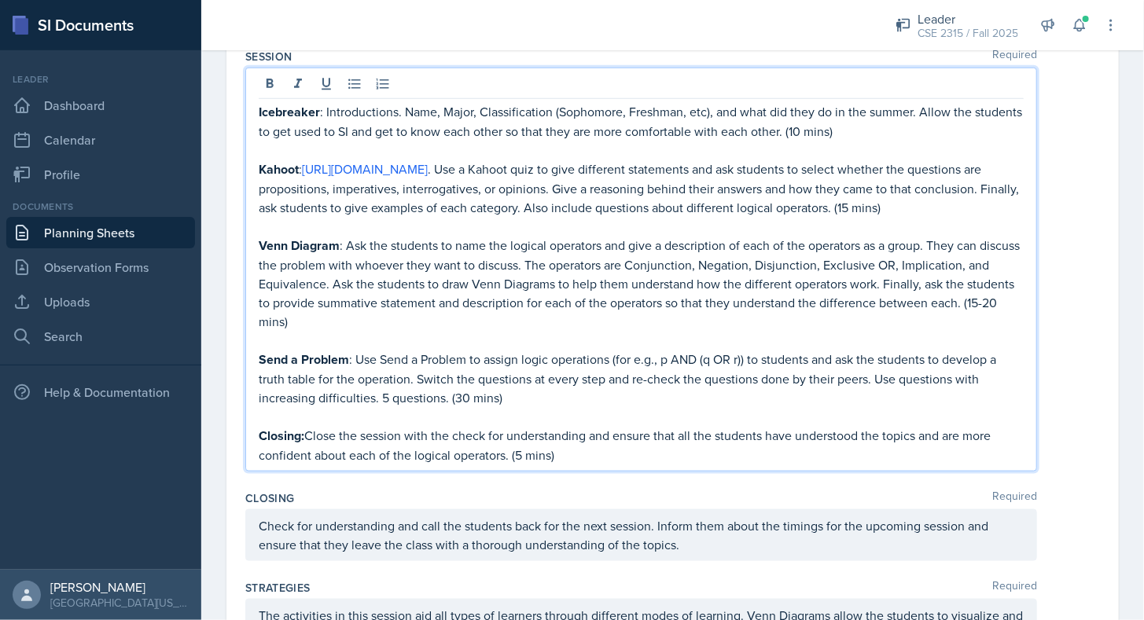
click at [357, 327] on p "Venn Diagram : Ask the students to name the logical operators and give a descri…" at bounding box center [641, 283] width 765 height 95
click at [1010, 311] on p "Venn Diagram : Ask the students to name the logical operators and give a descri…" at bounding box center [641, 283] width 765 height 95
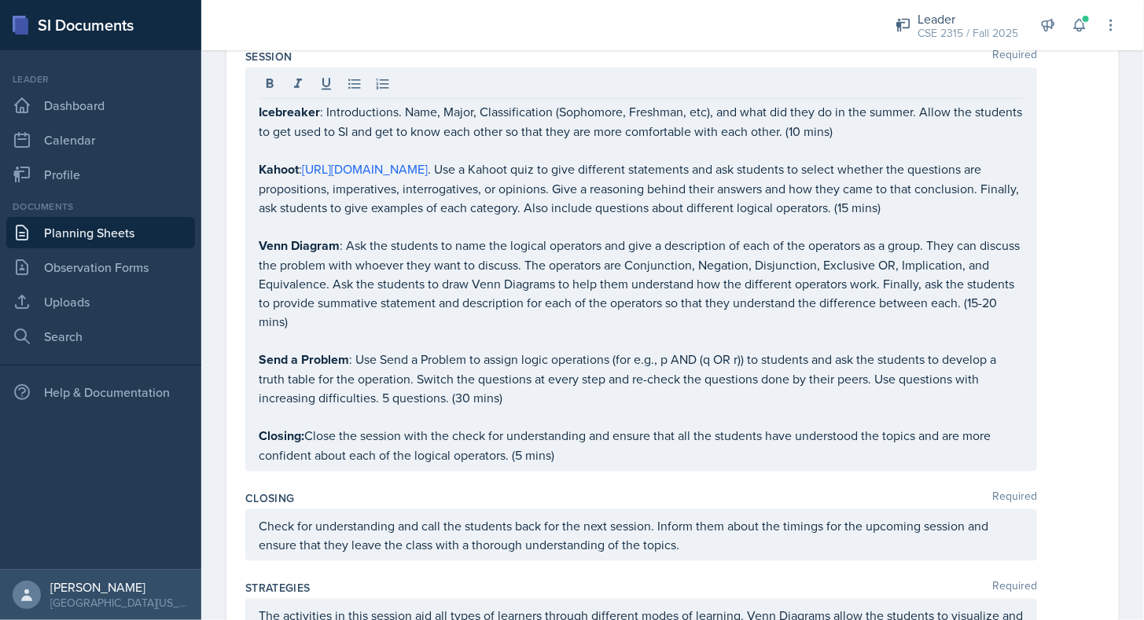
click at [1086, 266] on div "Icebreaker : Introductions. Name, Major, Classification (Sophomore, Freshman, e…" at bounding box center [672, 270] width 855 height 404
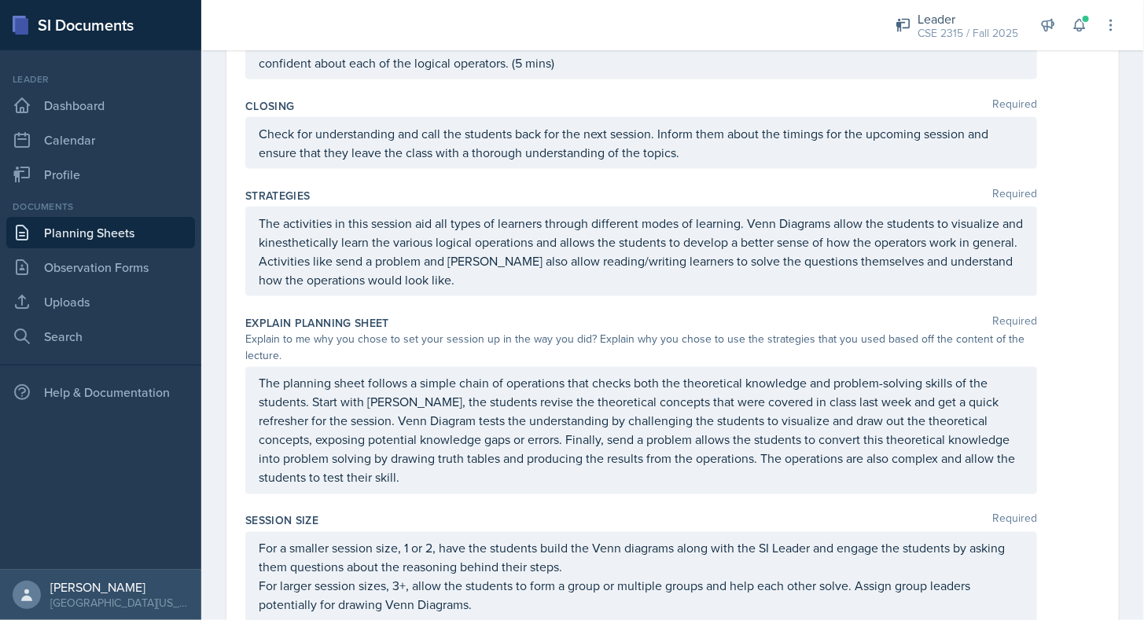
scroll to position [1001, 0]
click at [576, 178] on div "Closing Required Check for understanding and call the students back for the nex…" at bounding box center [672, 136] width 855 height 90
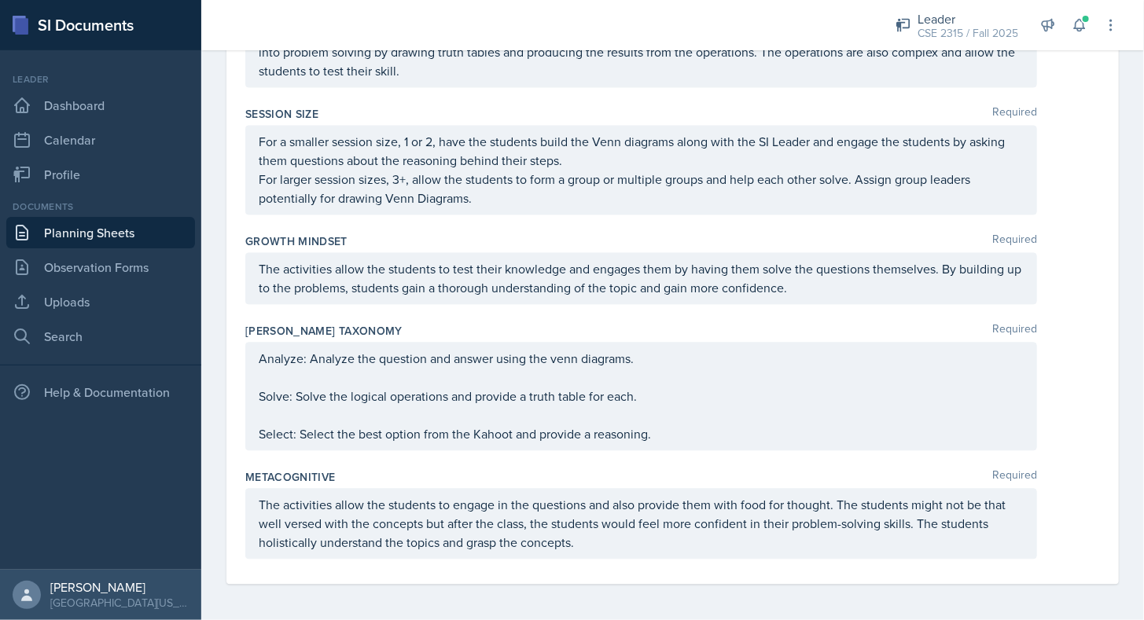
scroll to position [1435, 0]
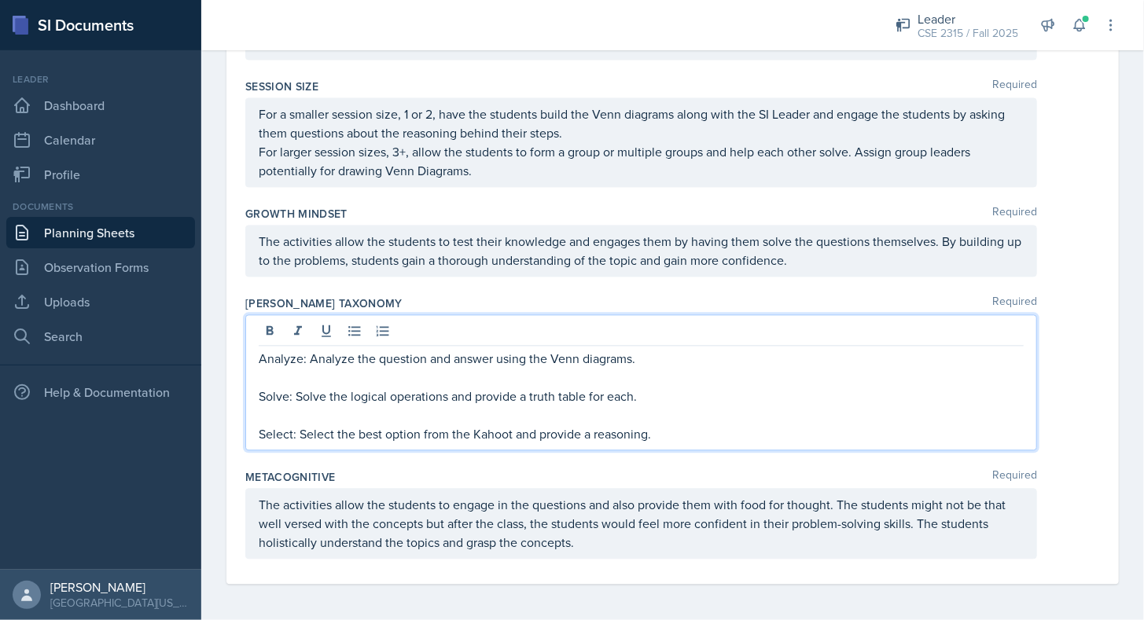
click at [1035, 339] on div "Analyze: Analyze the question and answer using the Venn diagrams. Solve: Solve …" at bounding box center [672, 383] width 855 height 136
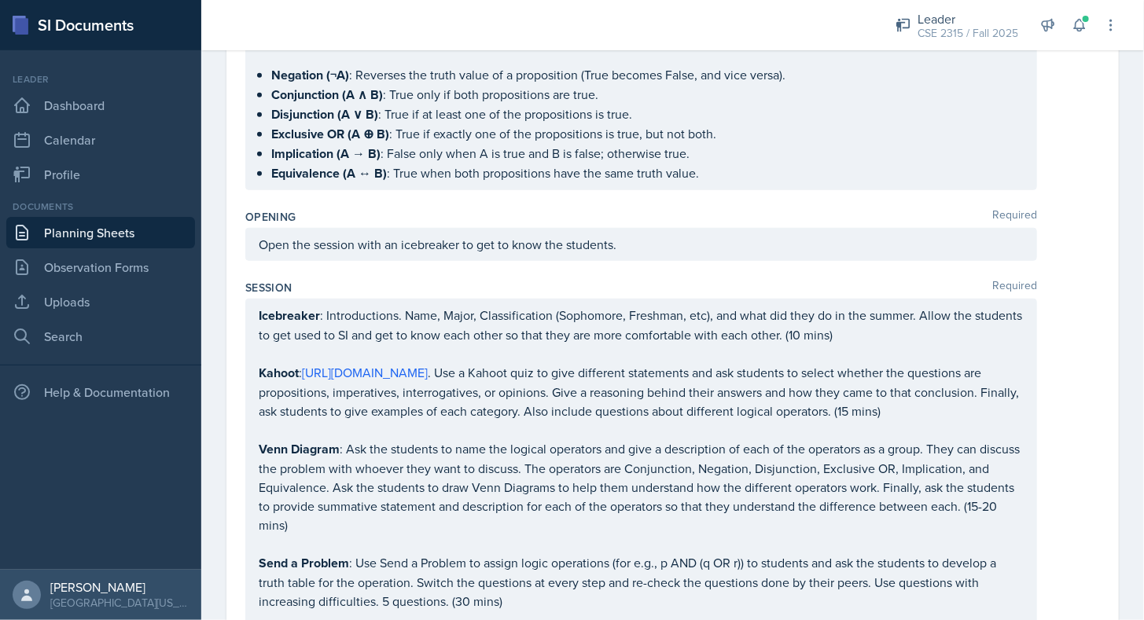
scroll to position [0, 0]
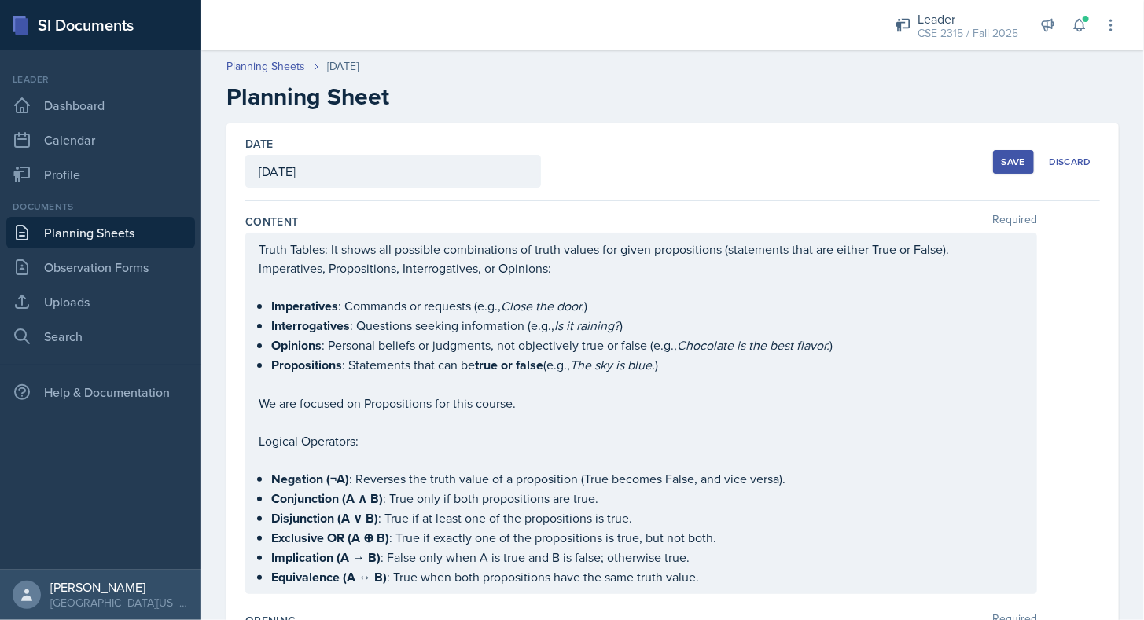
click at [1007, 144] on div "Save Discard" at bounding box center [1046, 162] width 107 height 36
click at [1002, 157] on div "Save" at bounding box center [1014, 162] width 24 height 13
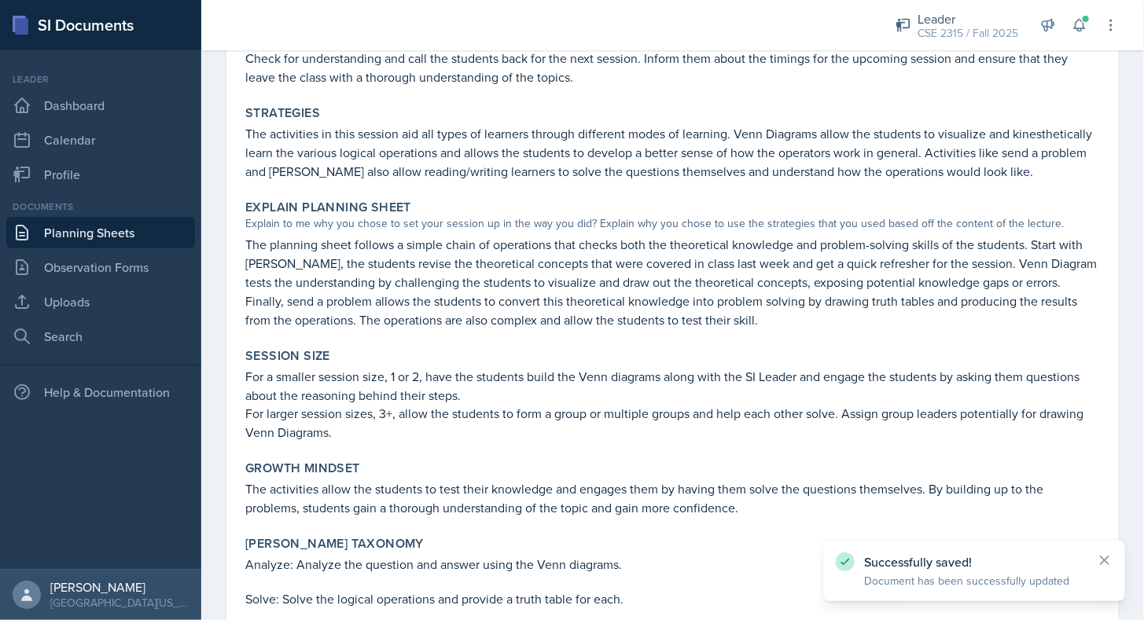
scroll to position [1187, 0]
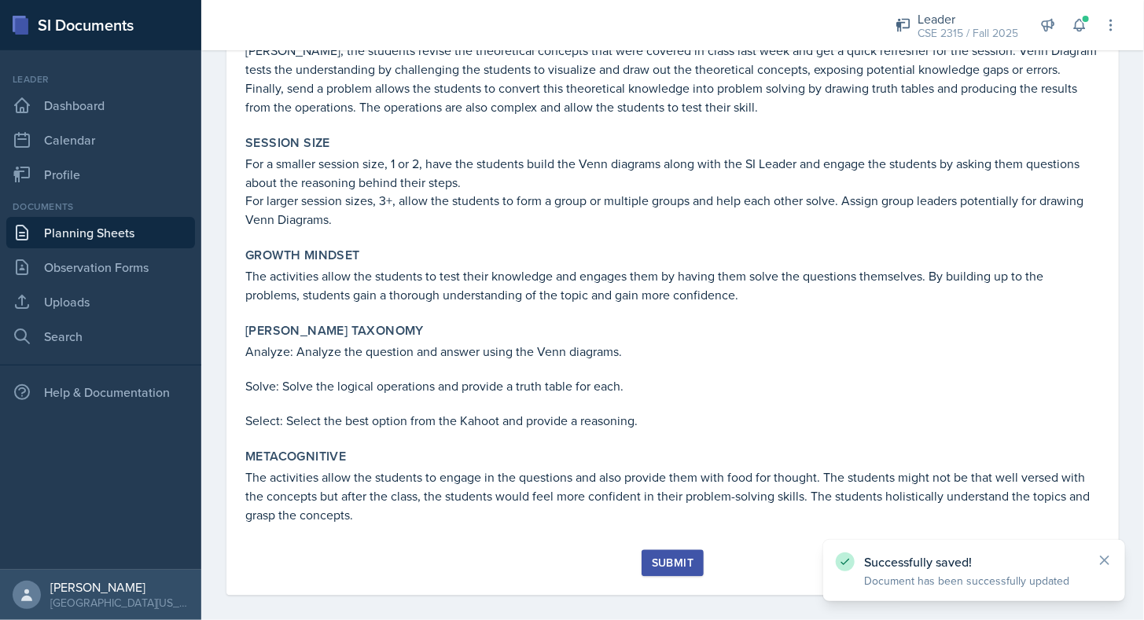
click at [668, 558] on div "Submit" at bounding box center [673, 564] width 42 height 13
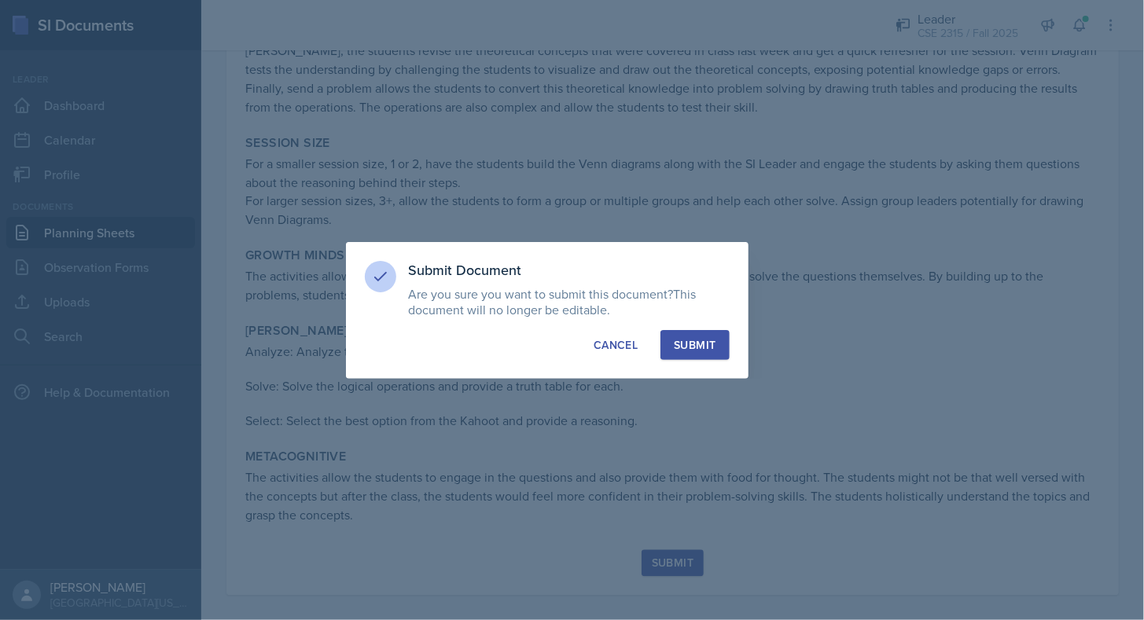
click at [694, 344] on div "Submit" at bounding box center [695, 345] width 42 height 16
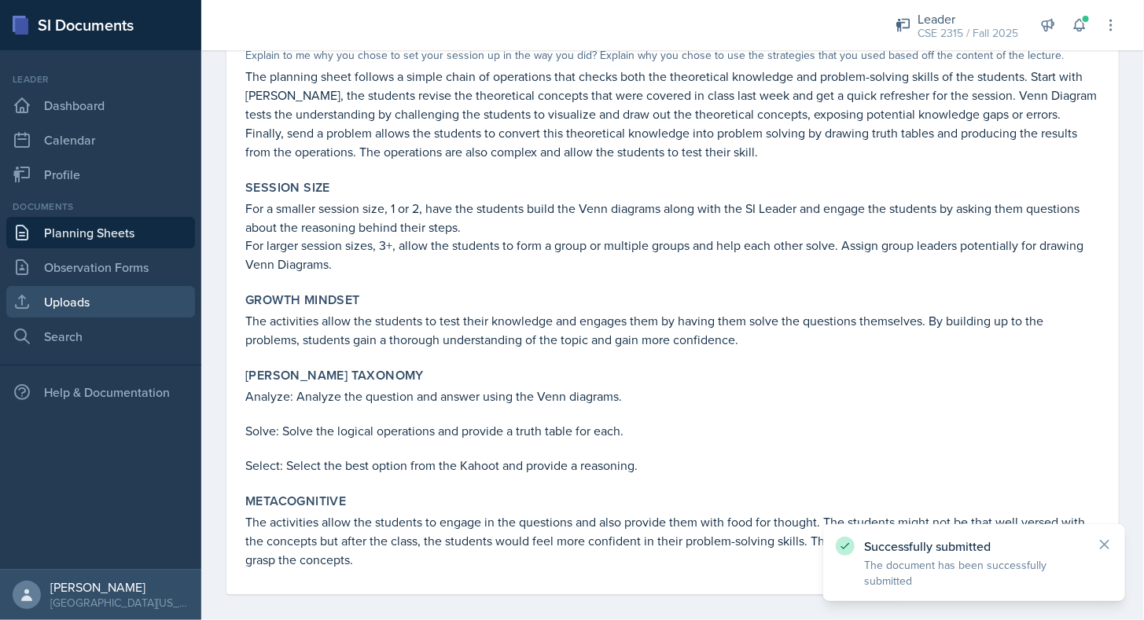
click at [95, 301] on link "Uploads" at bounding box center [100, 301] width 189 height 31
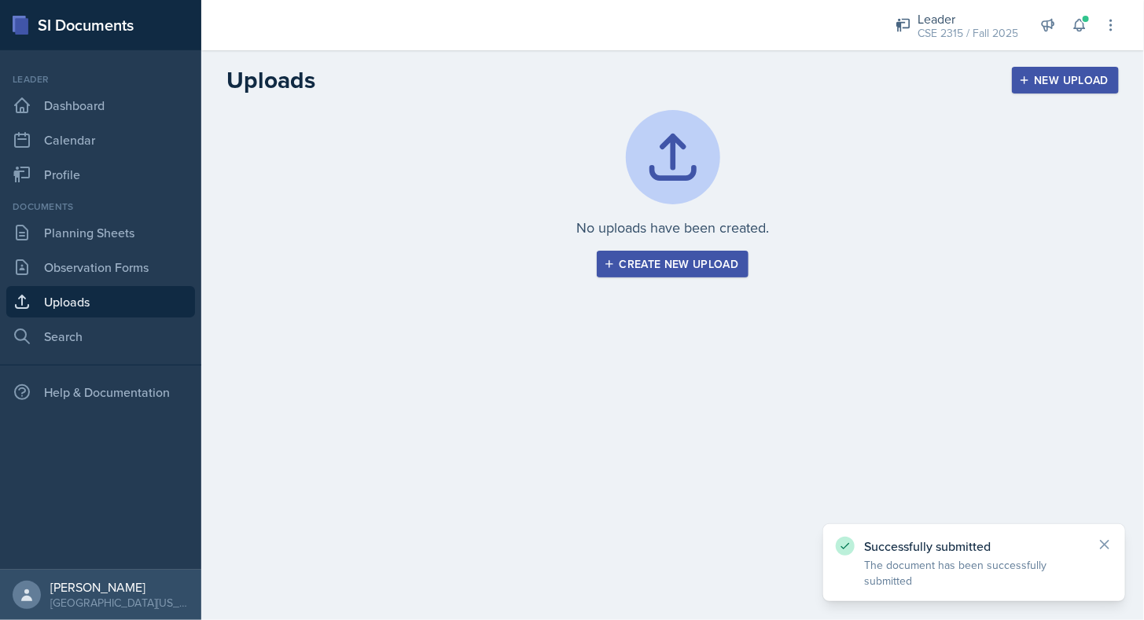
click at [677, 263] on div "Create new upload" at bounding box center [673, 264] width 132 height 13
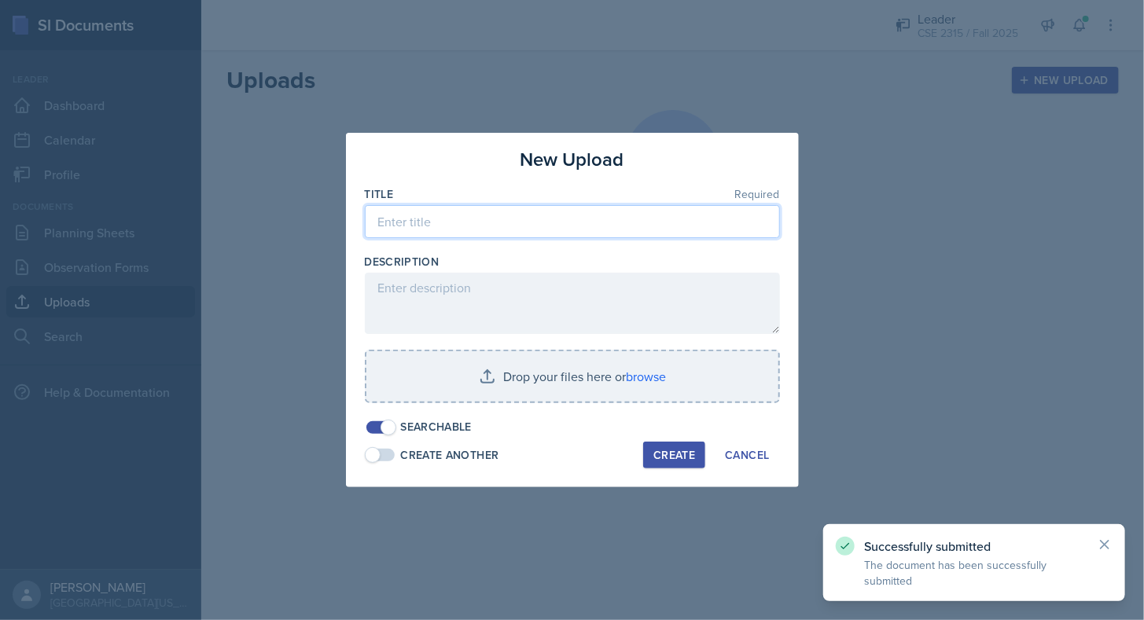
click at [518, 226] on input at bounding box center [572, 221] width 415 height 33
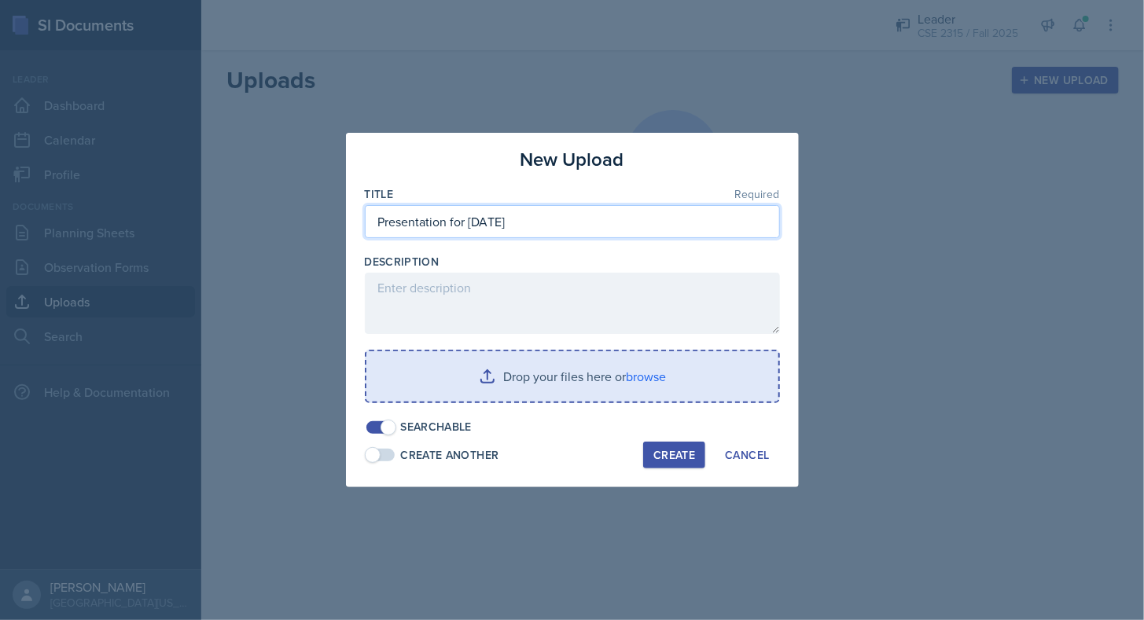
type input "Presentation for [DATE]"
click at [555, 381] on input "file" at bounding box center [572, 377] width 412 height 50
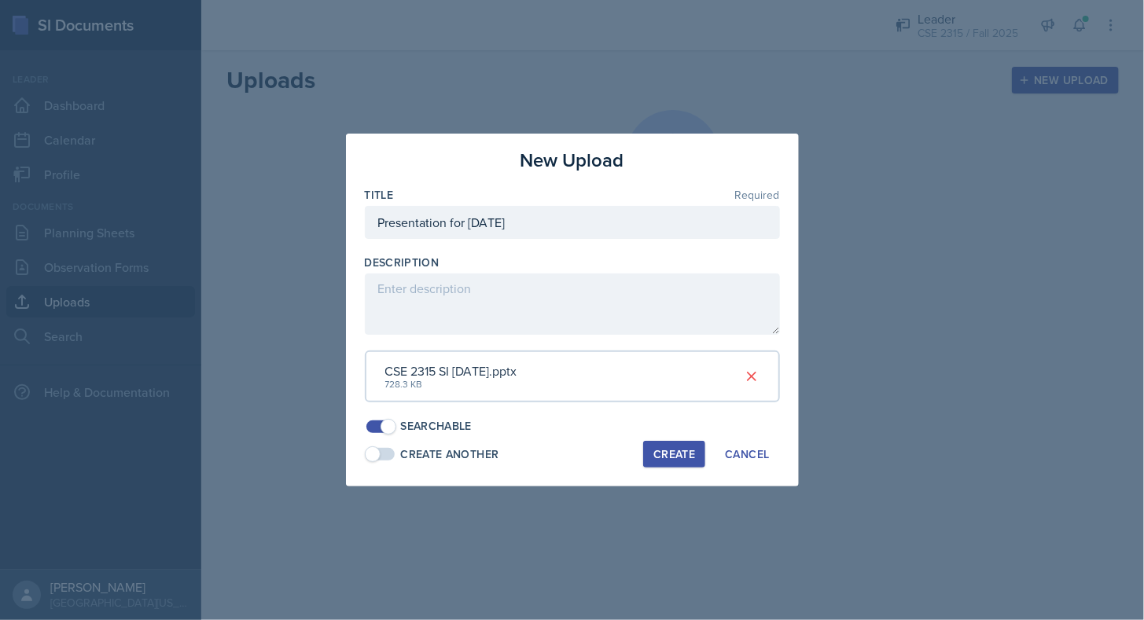
click at [682, 455] on div "Create" at bounding box center [675, 454] width 42 height 13
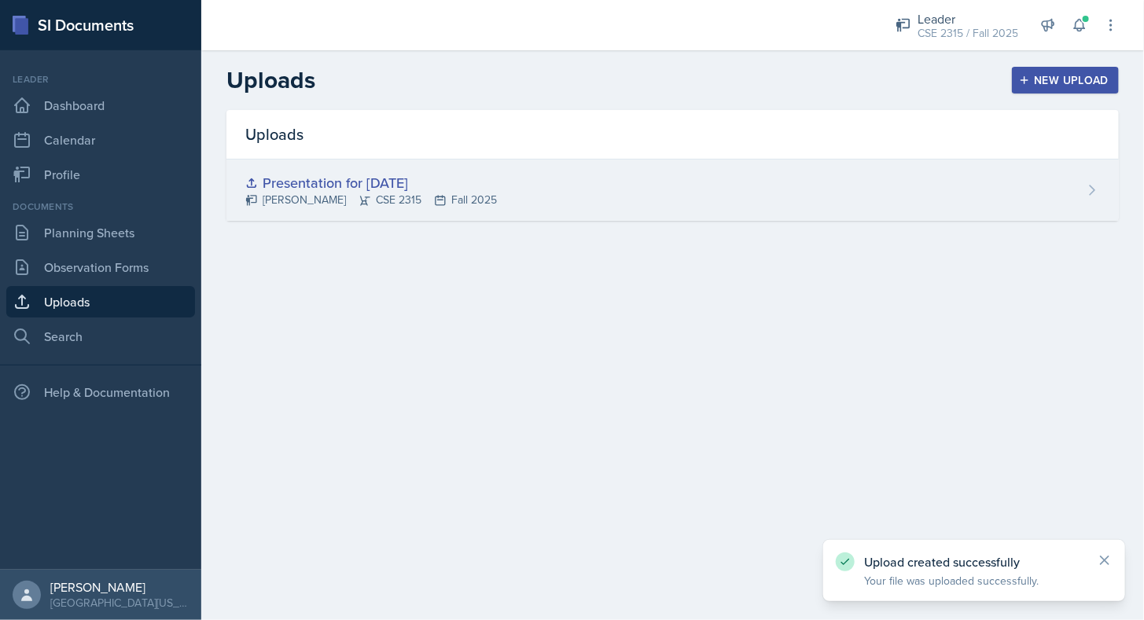
click at [919, 217] on div "Presentation for [DATE] [PERSON_NAME] CSE 2315 Fall 2025" at bounding box center [672, 190] width 893 height 61
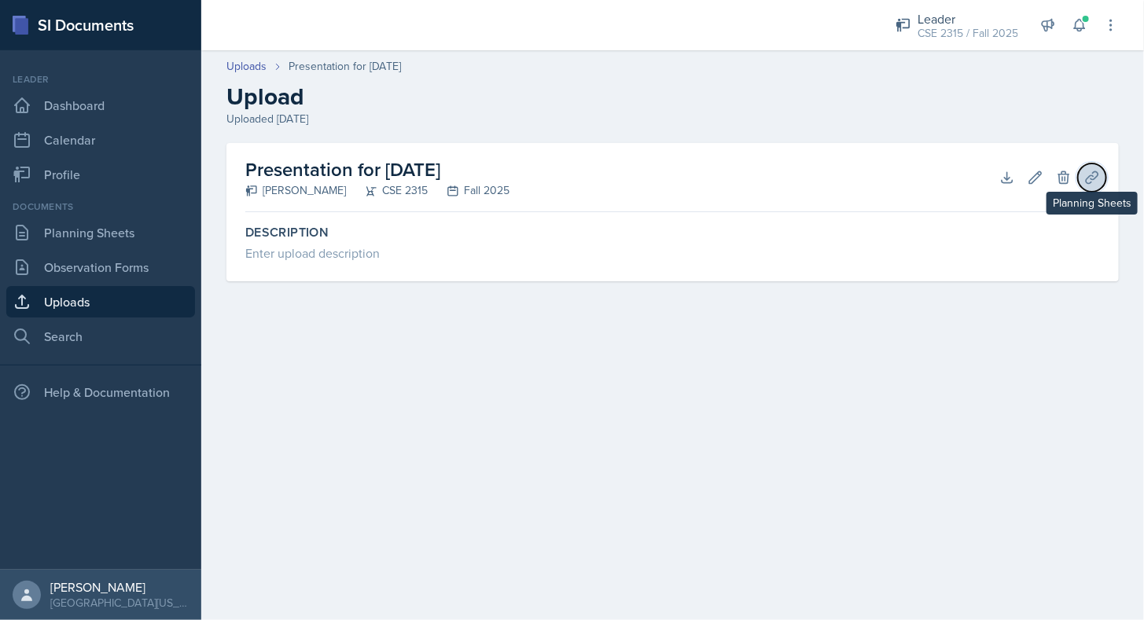
click at [1091, 182] on icon at bounding box center [1092, 177] width 12 height 12
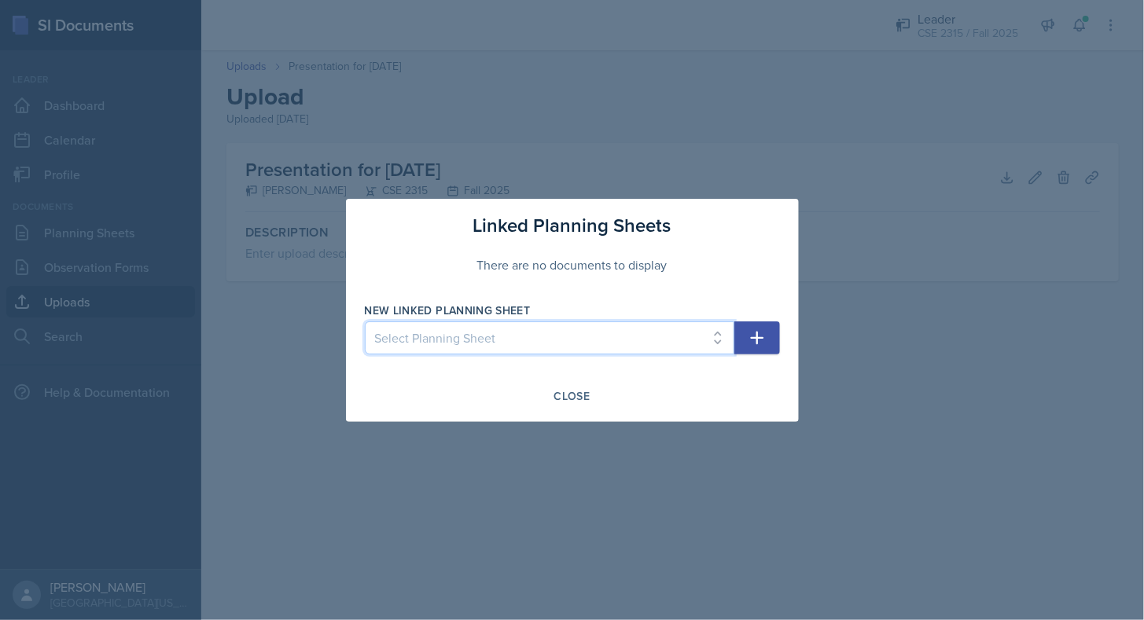
click at [661, 337] on select "Select Planning Sheet [DATE]" at bounding box center [550, 338] width 370 height 33
select select "f51245fb-0331-46b4-8d19-465964ae4cb0"
click at [365, 322] on select "Select Planning Sheet [DATE]" at bounding box center [550, 338] width 370 height 33
click at [739, 357] on div "New Linked Planning Sheet Select Planning Sheet [DATE]" at bounding box center [572, 337] width 415 height 68
click at [753, 348] on button "button" at bounding box center [758, 338] width 46 height 33
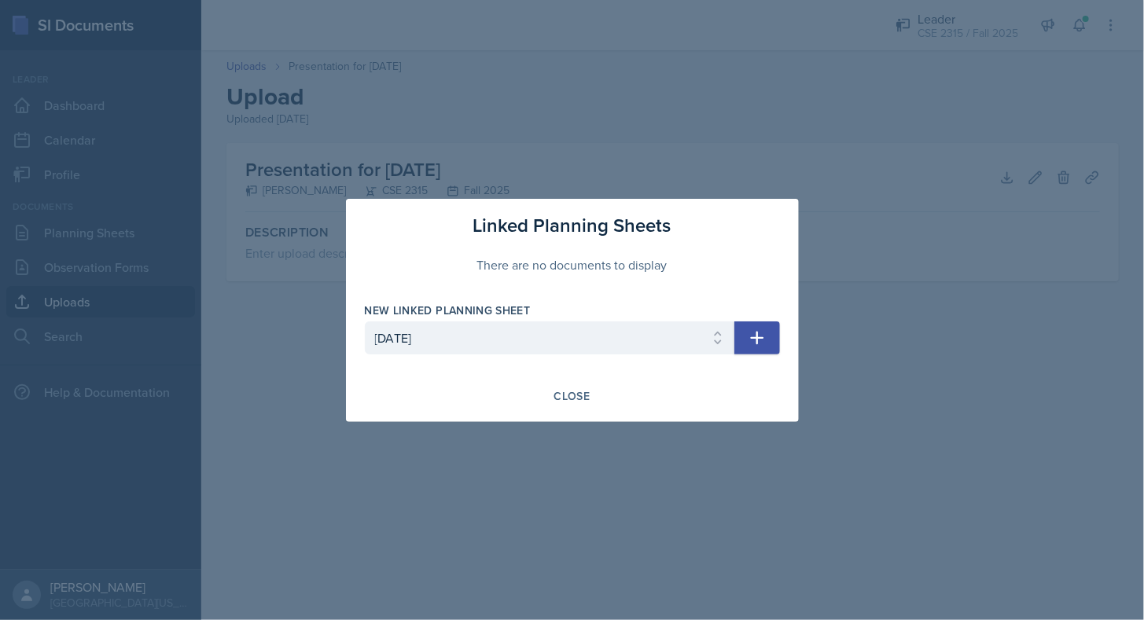
select select
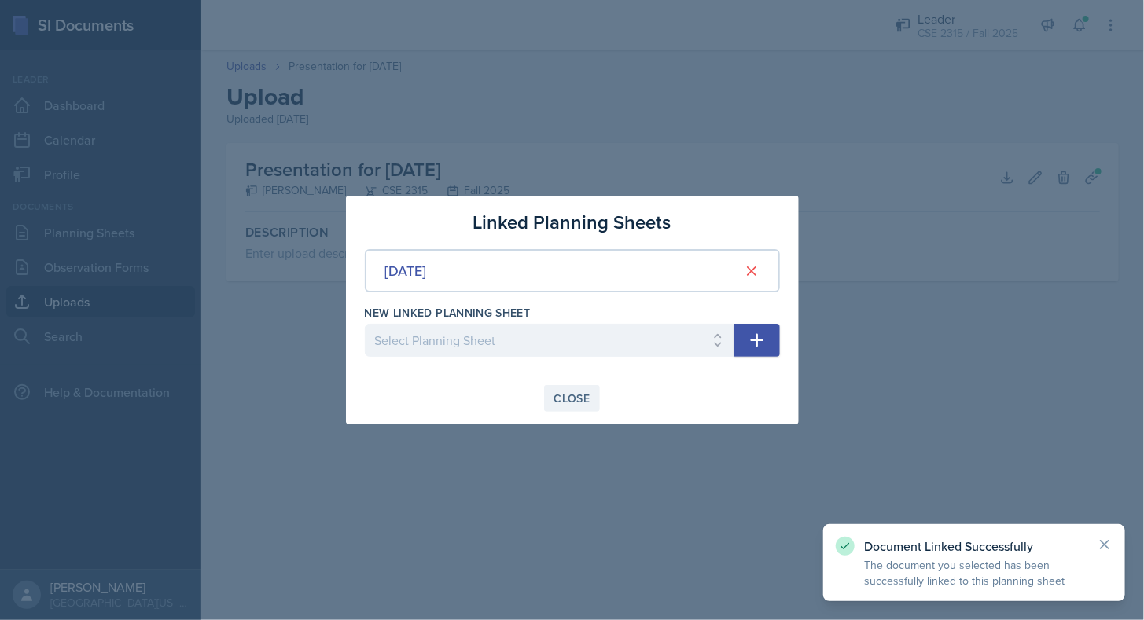
click at [577, 401] on div "Close" at bounding box center [572, 398] width 36 height 13
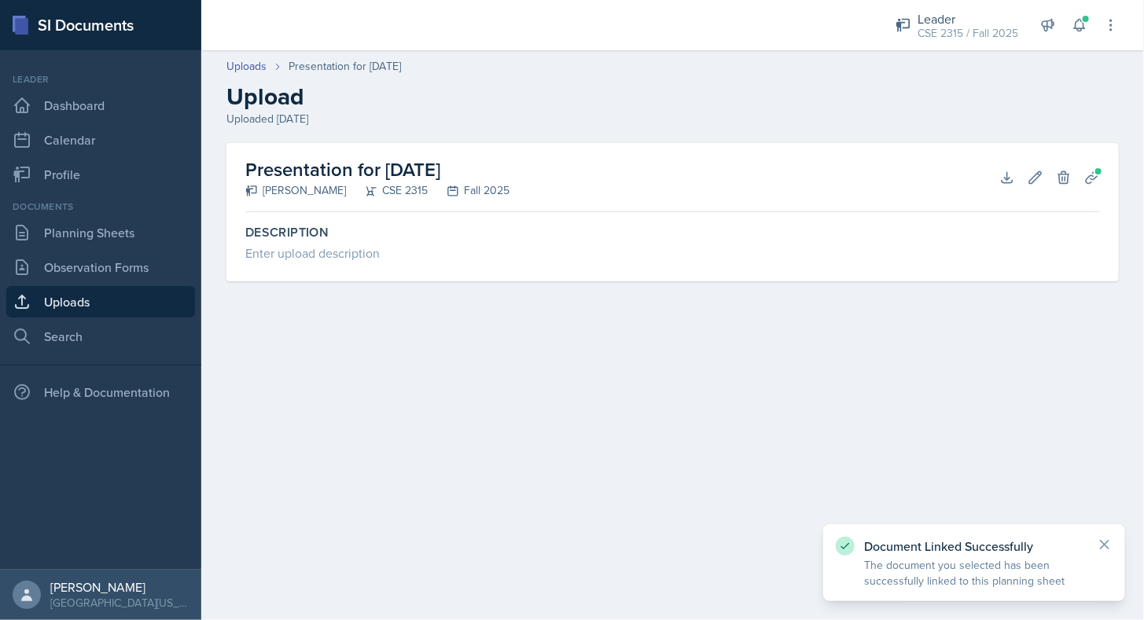
click at [138, 301] on link "Uploads" at bounding box center [100, 301] width 189 height 31
